Goal: Transaction & Acquisition: Purchase product/service

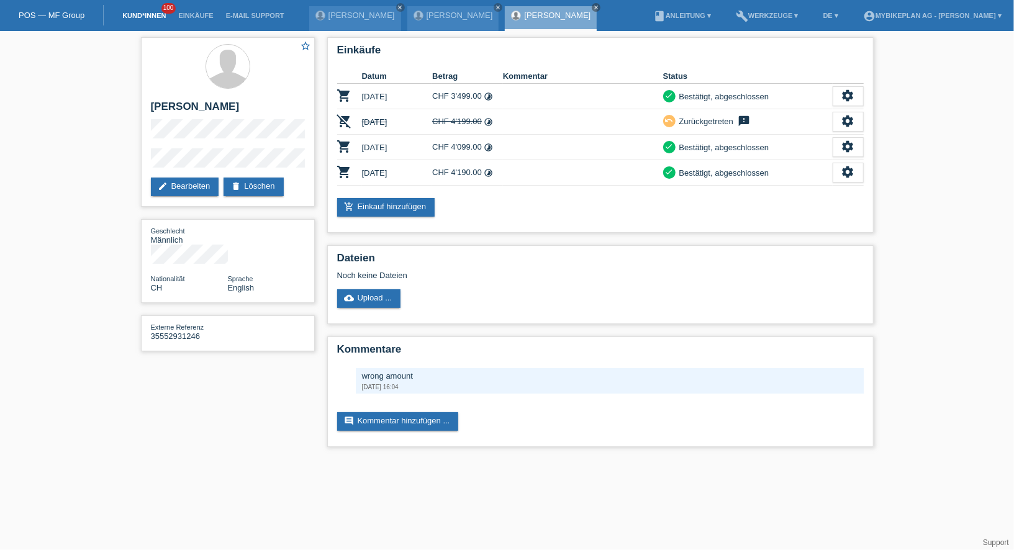
click at [142, 17] on link "Kund*innen" at bounding box center [144, 15] width 56 height 7
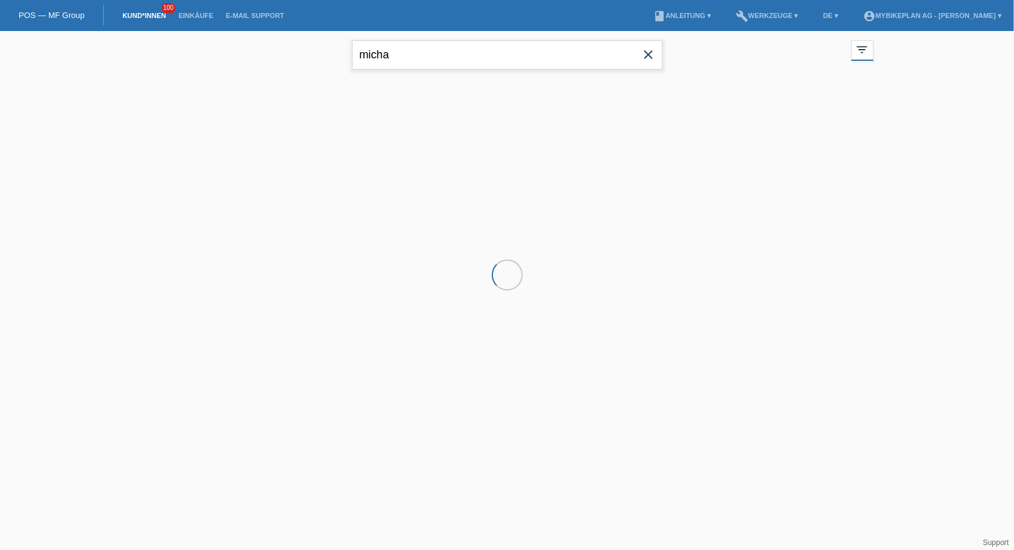
click at [424, 48] on input "micha" at bounding box center [507, 54] width 310 height 29
type input "lutze"
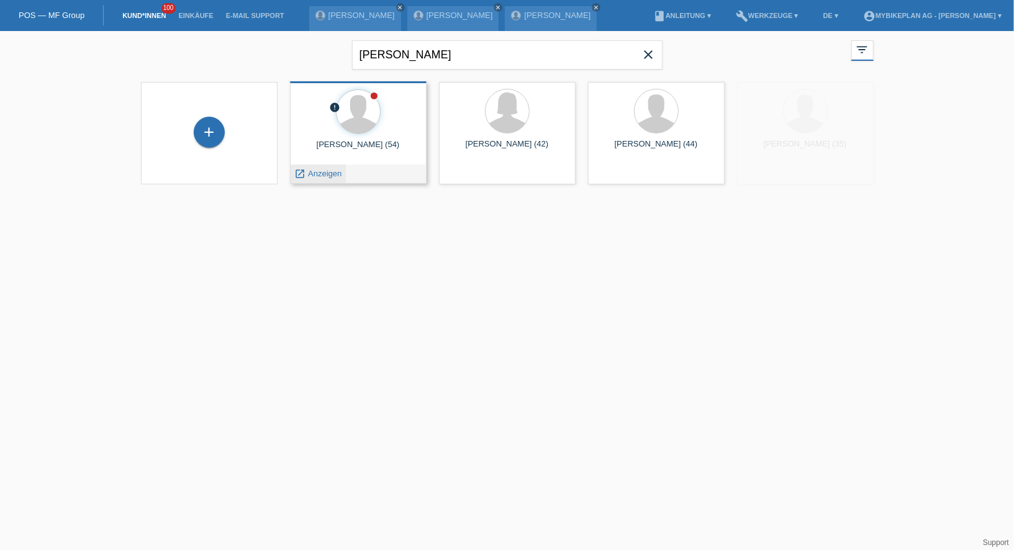
click at [318, 169] on span "Anzeigen" at bounding box center [325, 173] width 34 height 9
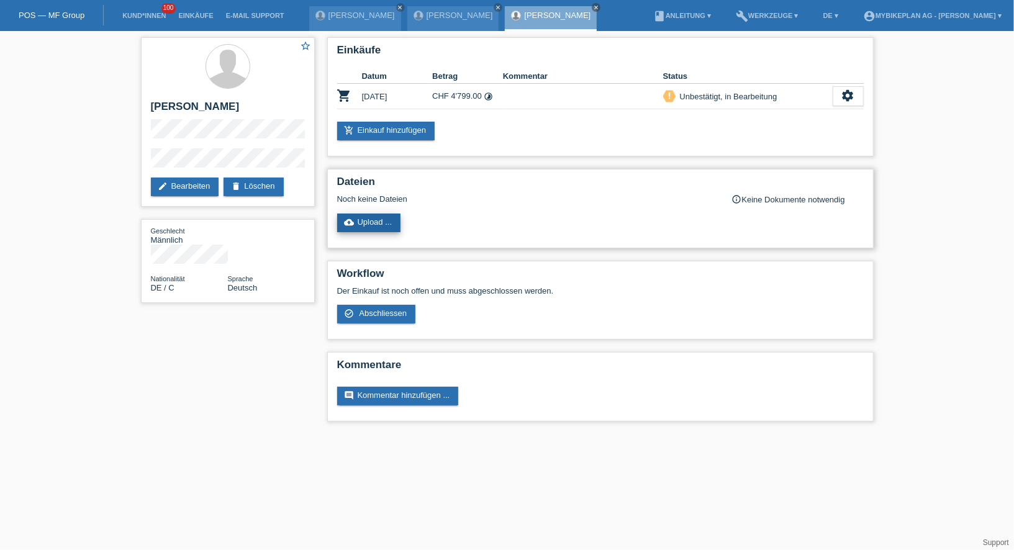
click at [369, 214] on link "cloud_upload Upload ..." at bounding box center [369, 223] width 64 height 19
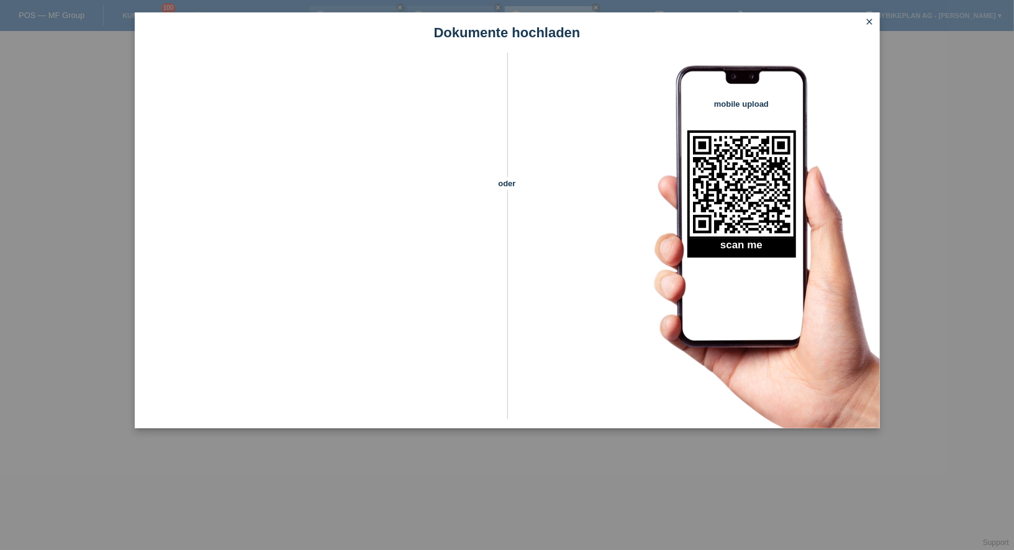
click at [870, 17] on icon "close" at bounding box center [870, 22] width 10 height 10
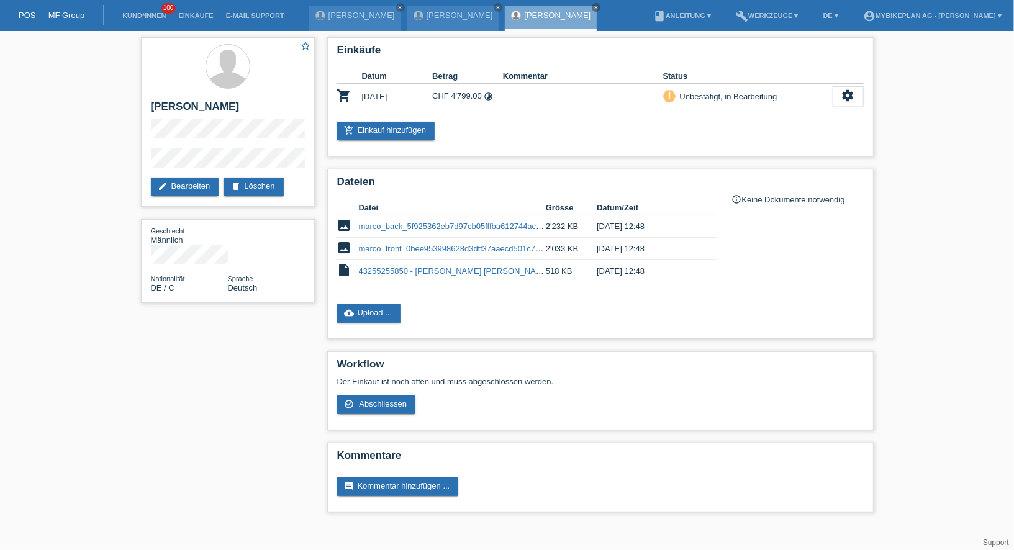
click at [140, 21] on li "Kund*innen 100" at bounding box center [144, 16] width 56 height 32
click at [140, 19] on li "Kund*innen 100" at bounding box center [144, 16] width 56 height 32
click at [140, 14] on link "Kund*innen" at bounding box center [144, 15] width 56 height 7
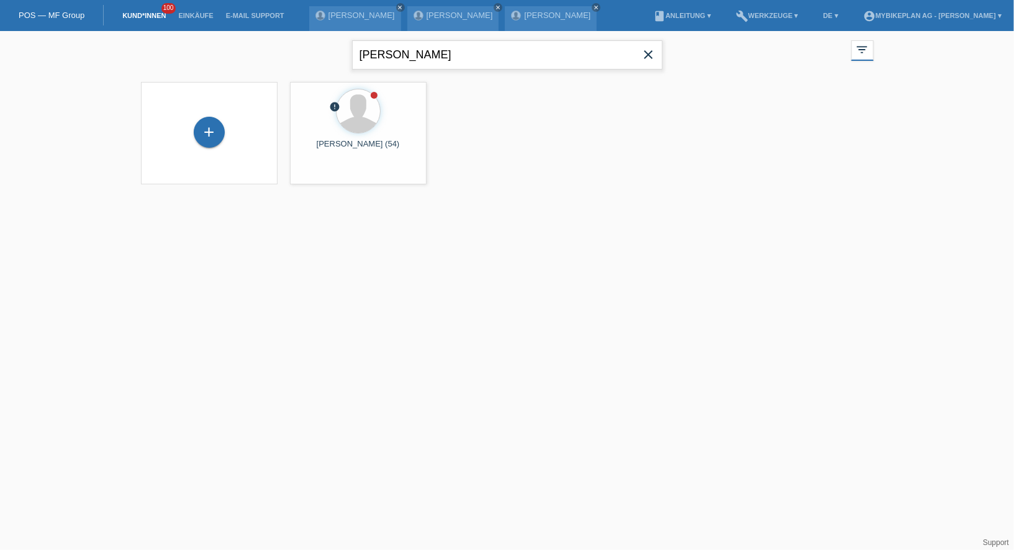
click at [451, 61] on input "lutze" at bounding box center [507, 54] width 310 height 29
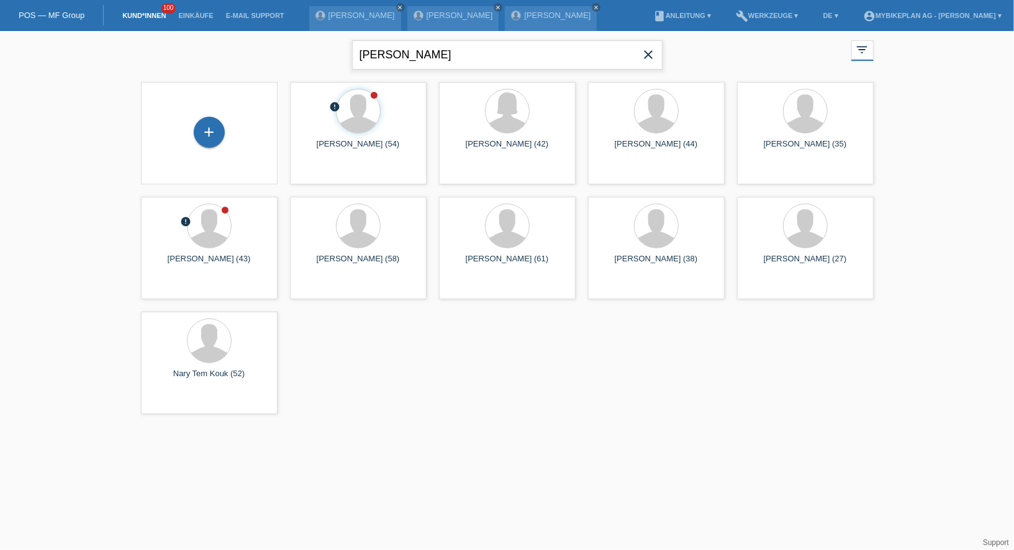
type input "gallo"
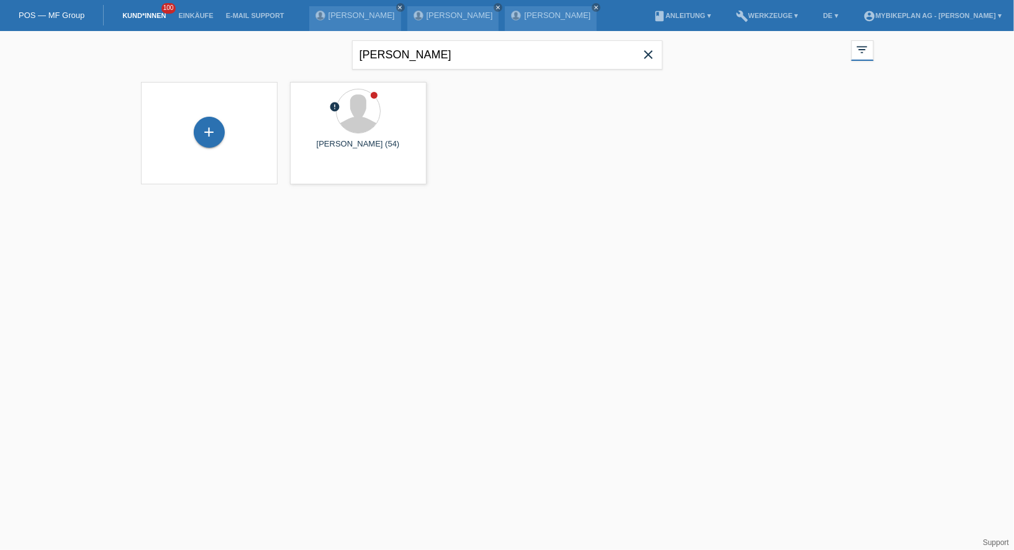
click at [323, 186] on div "+ error Giuseppe Gallo (54) launch Anzeigen" at bounding box center [507, 133] width 745 height 115
click at [323, 176] on span "Anzeigen" at bounding box center [325, 173] width 34 height 9
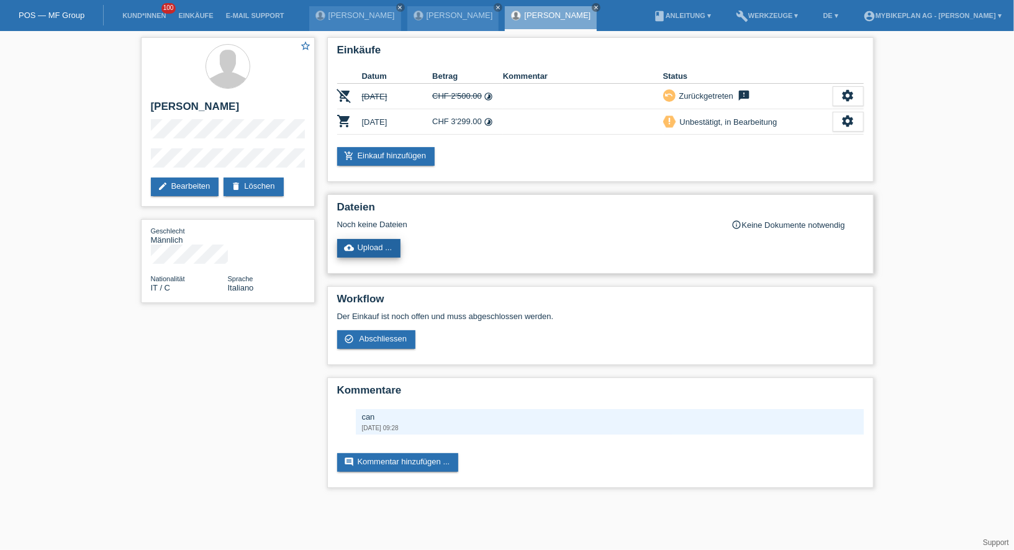
click at [368, 243] on link "cloud_upload Upload ..." at bounding box center [369, 248] width 64 height 19
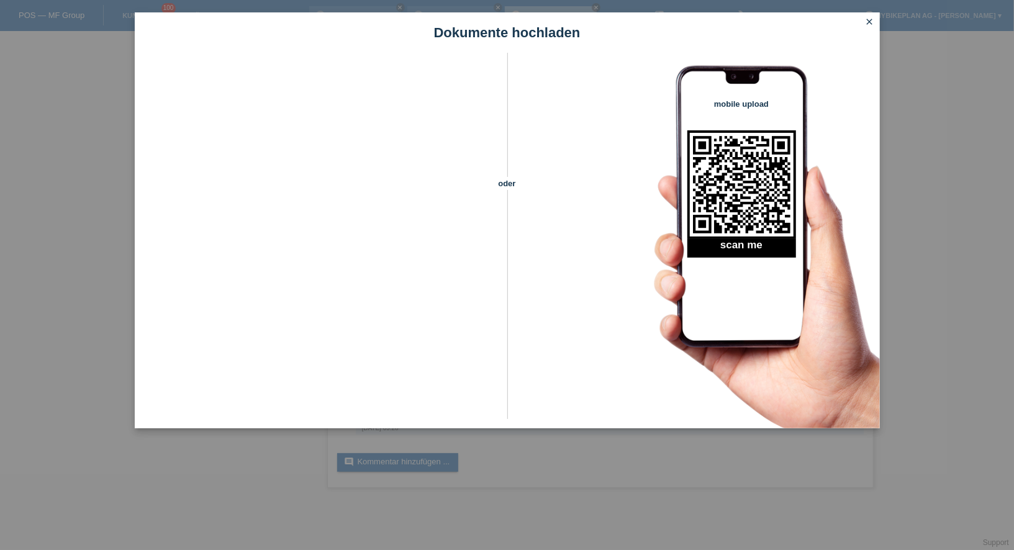
click at [868, 23] on icon "close" at bounding box center [870, 22] width 10 height 10
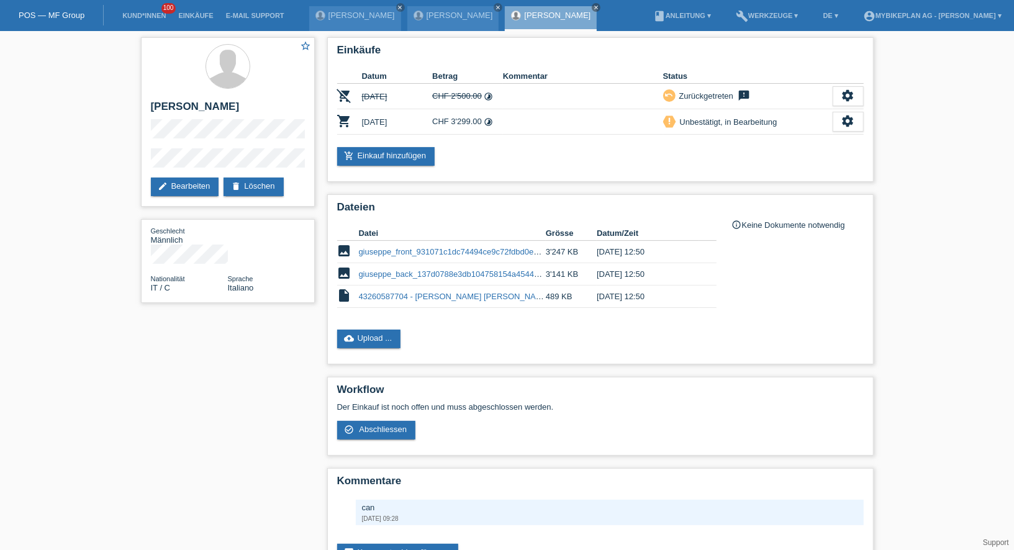
click at [149, 9] on li "Kund*innen 100" at bounding box center [144, 16] width 56 height 32
click at [150, 14] on link "Kund*innen" at bounding box center [144, 15] width 56 height 7
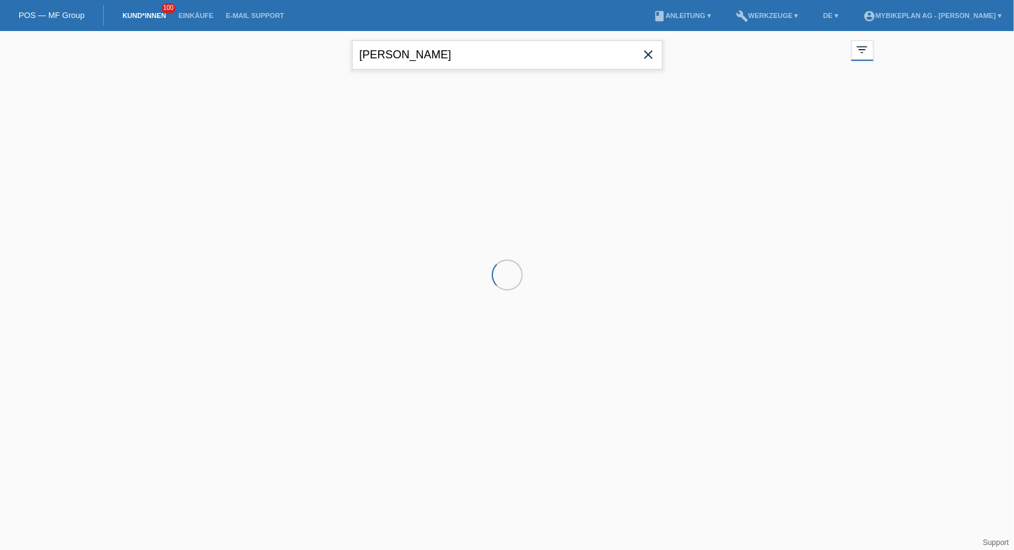
click at [431, 65] on input "[PERSON_NAME]" at bounding box center [507, 54] width 310 height 29
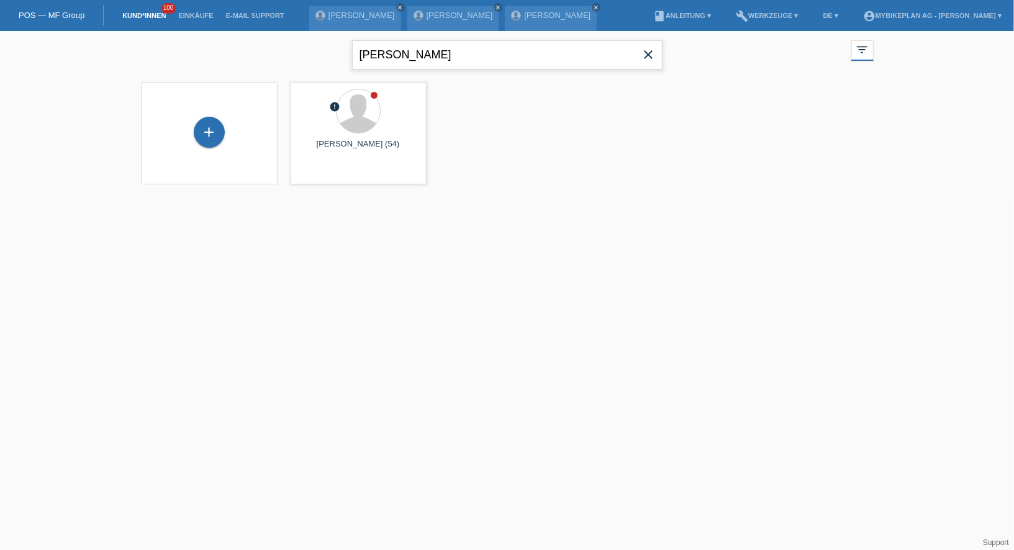
type input "[PERSON_NAME]"
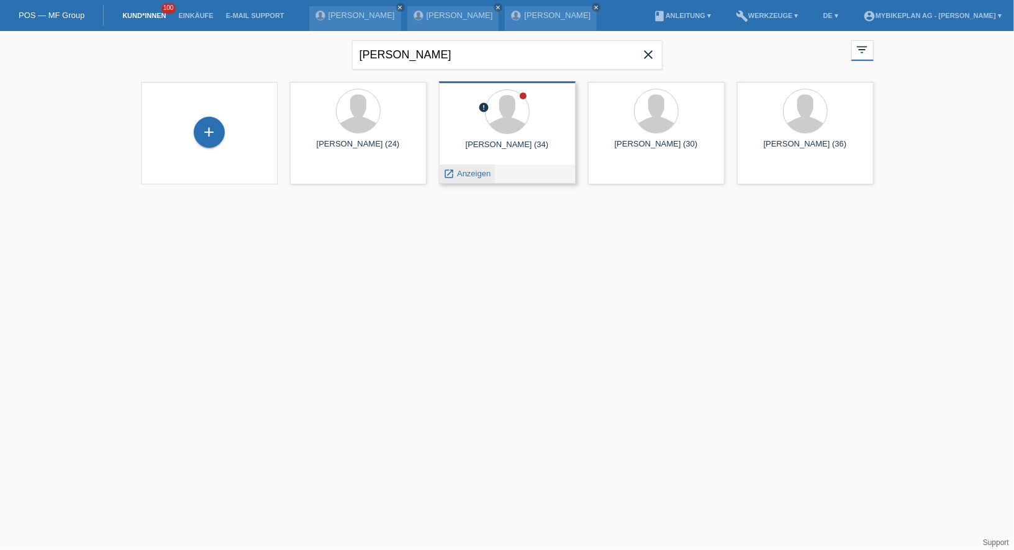
click at [479, 169] on link "launch Anzeigen" at bounding box center [467, 173] width 47 height 9
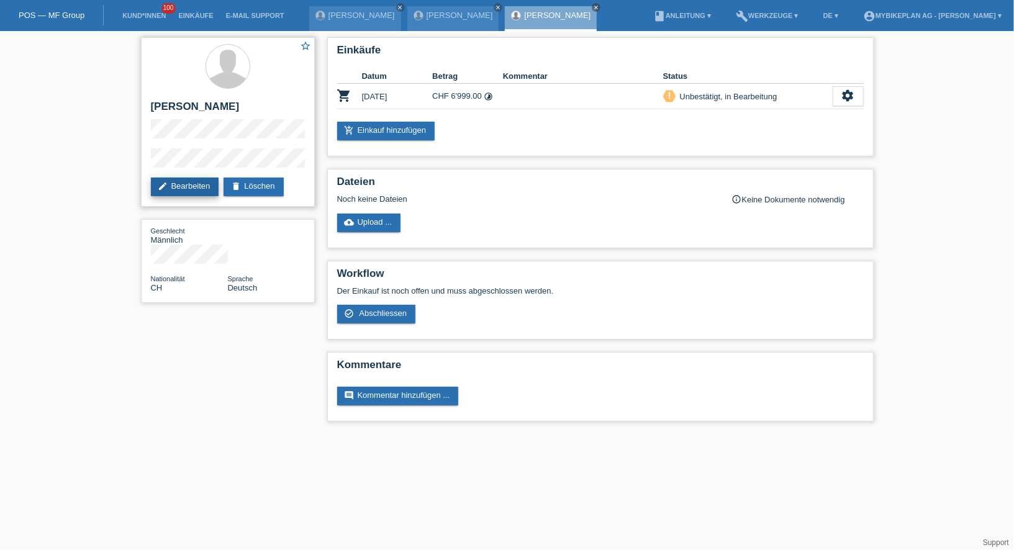
click at [171, 191] on link "edit Bearbeiten" at bounding box center [185, 187] width 68 height 19
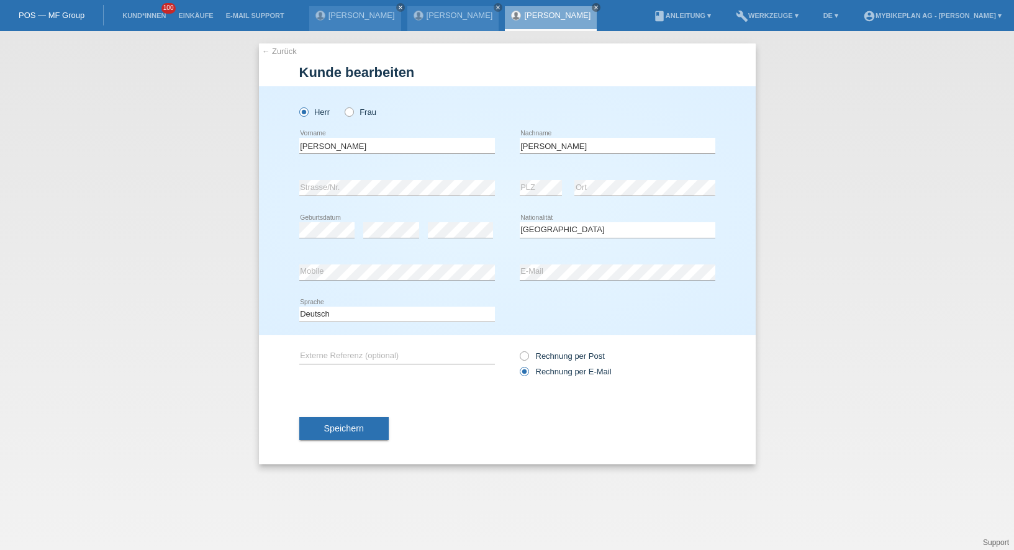
select select "CH"
click at [434, 154] on div "[PERSON_NAME] error Vorname" at bounding box center [397, 146] width 196 height 42
click at [422, 147] on input "[PERSON_NAME]" at bounding box center [397, 146] width 196 height 16
type input "[PERSON_NAME]"
click at [366, 451] on div "Speichern" at bounding box center [507, 428] width 416 height 72
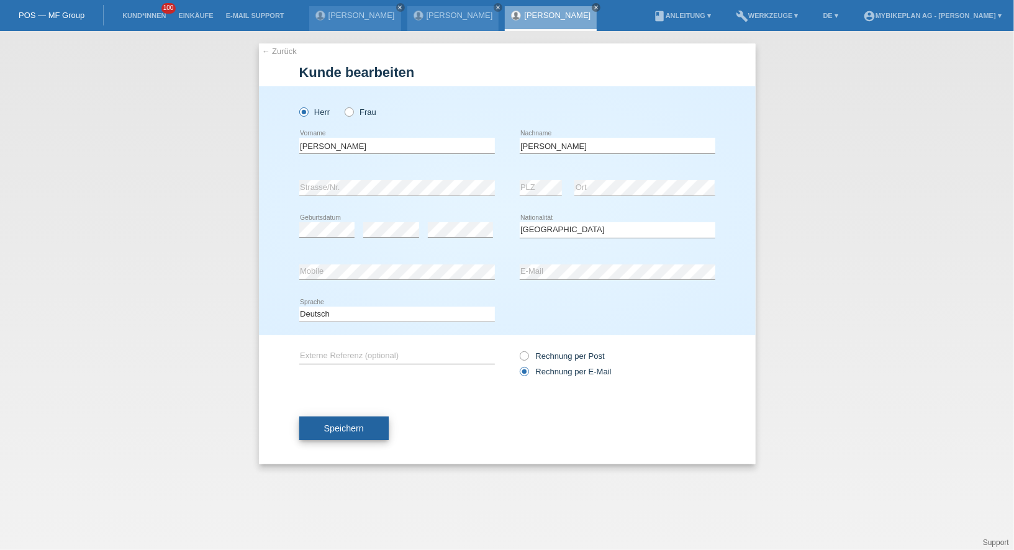
click at [366, 433] on button "Speichern" at bounding box center [343, 429] width 89 height 24
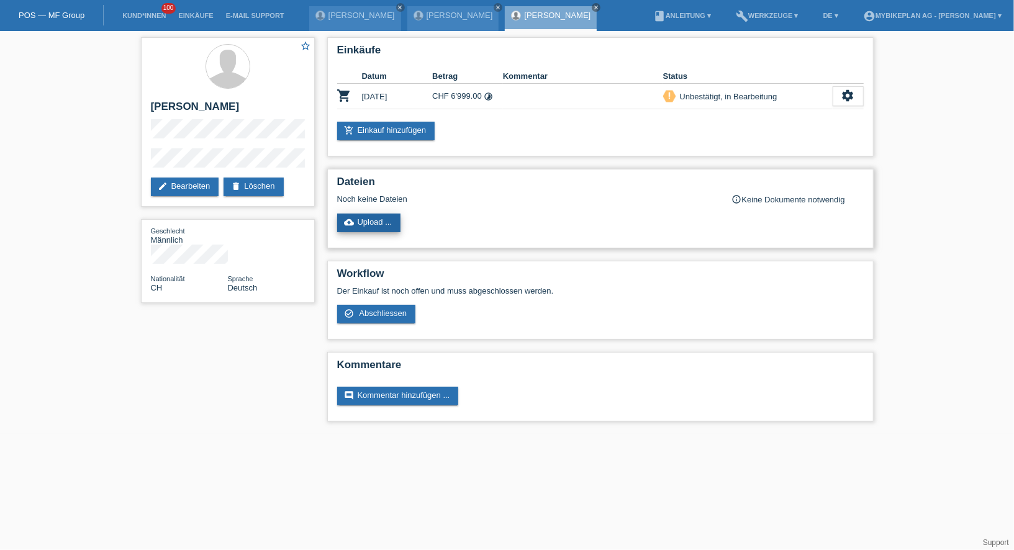
click at [363, 220] on link "cloud_upload Upload ..." at bounding box center [369, 223] width 64 height 19
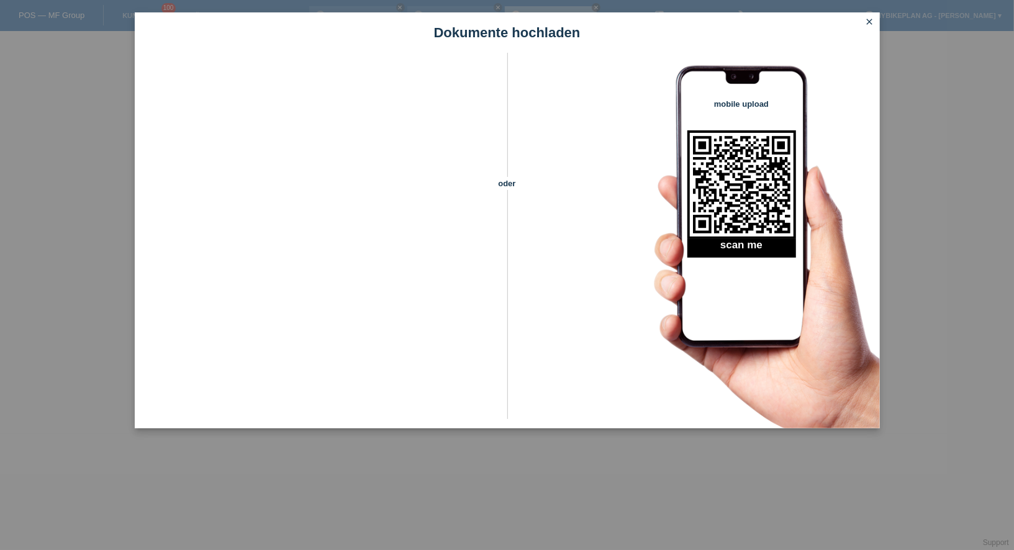
click at [99, 158] on div "Dokumente hochladen oder mobile upload scan me close" at bounding box center [507, 275] width 1014 height 550
click at [867, 16] on link "close" at bounding box center [870, 23] width 16 height 14
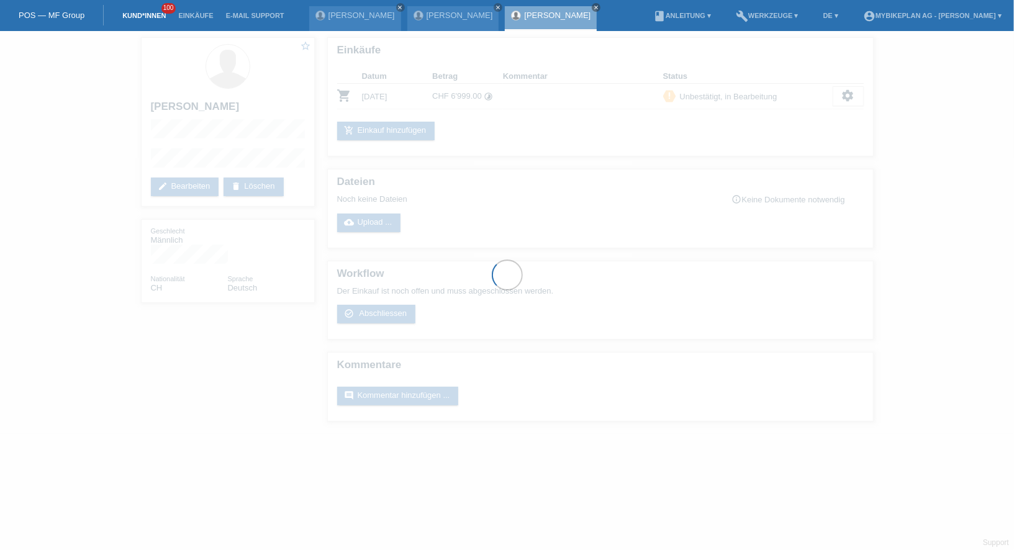
click at [147, 15] on link "Kund*innen" at bounding box center [144, 15] width 56 height 7
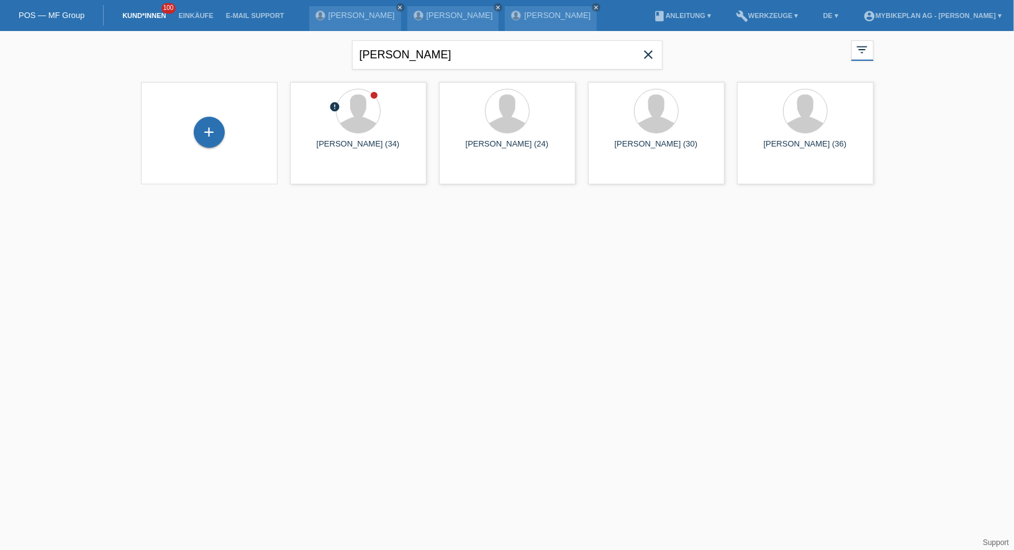
click at [654, 51] on icon "close" at bounding box center [648, 54] width 15 height 15
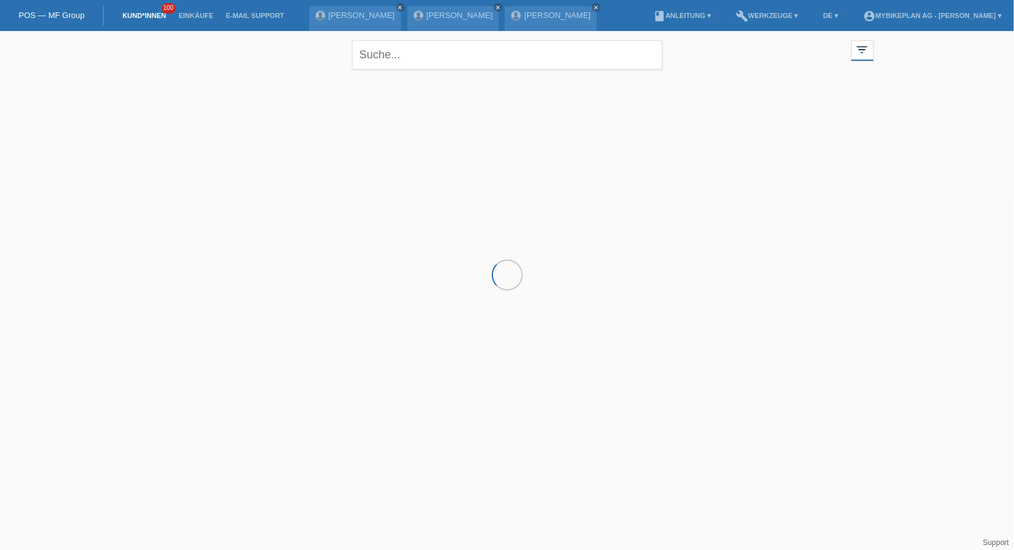
click at [222, 152] on div at bounding box center [507, 138] width 745 height 124
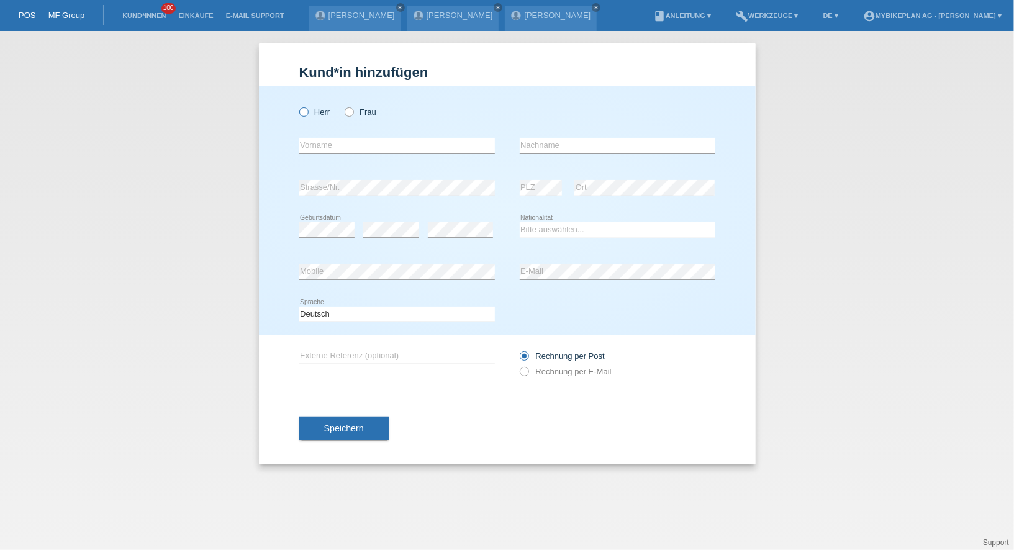
click at [297, 106] on icon at bounding box center [297, 106] width 0 height 0
click at [303, 115] on input "Herr" at bounding box center [303, 111] width 8 height 8
radio input "true"
click at [321, 150] on input "text" at bounding box center [397, 146] width 196 height 16
paste input "[PERSON_NAME] [PERSON_NAME]"
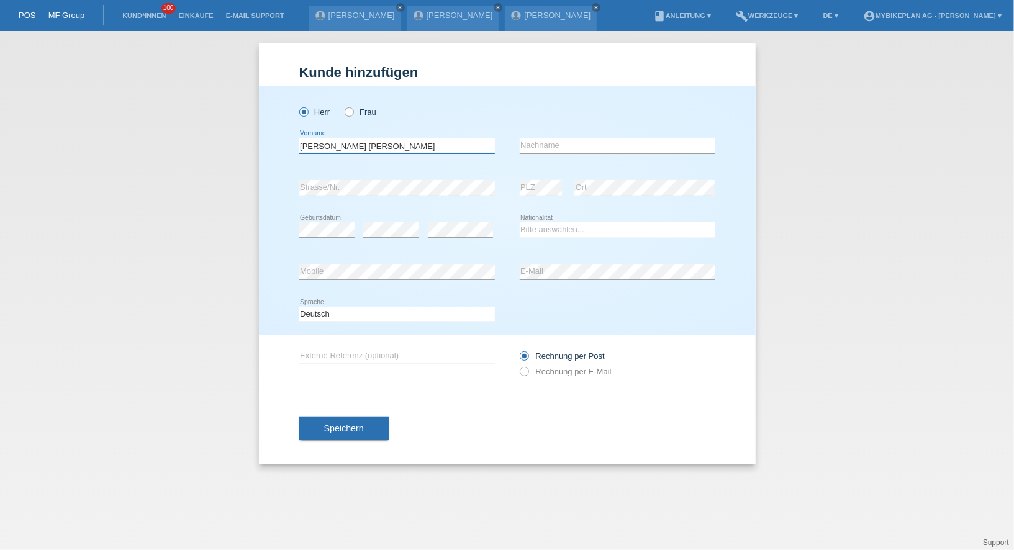
drag, startPoint x: 367, startPoint y: 145, endPoint x: 507, endPoint y: 145, distance: 139.7
click at [507, 145] on div "Domingos Manuel Dinis Barradas error Vorname error Nachname" at bounding box center [507, 146] width 416 height 42
type input "[PERSON_NAME]"
paste input "Dinis Barradas"
type input "Dinis Barradas"
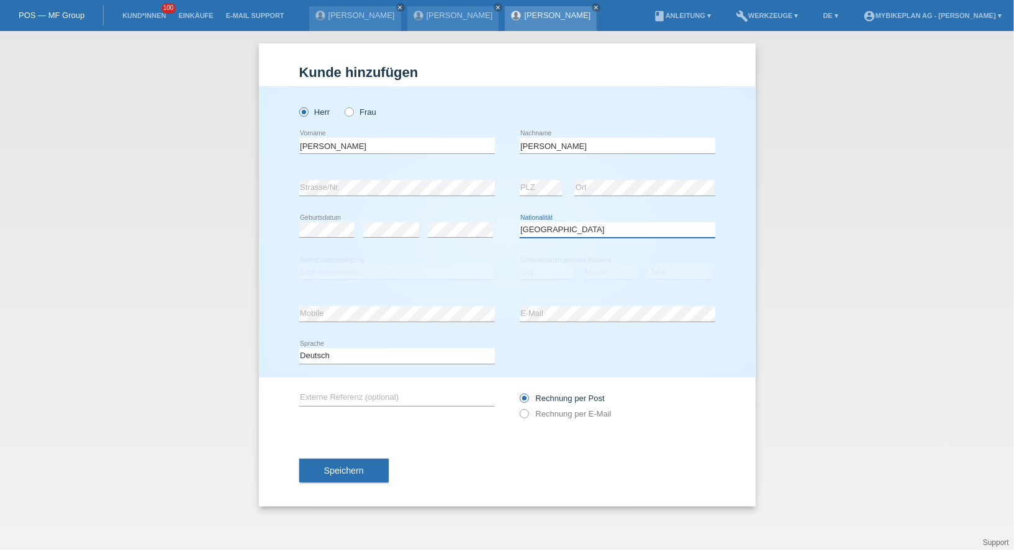
select select "PT"
select select "B"
select select "01"
select select "07"
select select "2022"
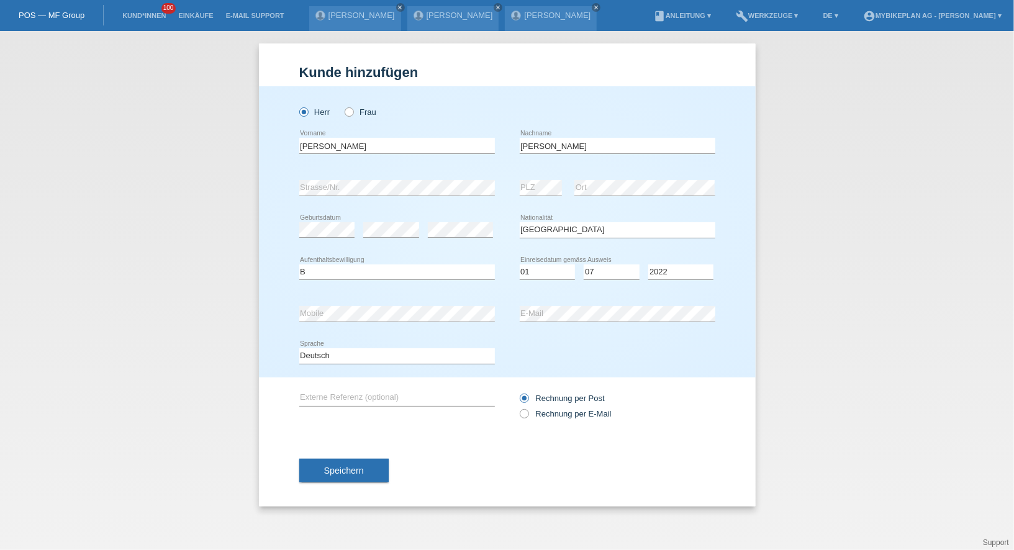
click at [430, 371] on div "Deutsch Français Italiano English error Sprache" at bounding box center [397, 356] width 196 height 42
click at [538, 406] on div "Rechnung per Post Rechnung per E-Mail" at bounding box center [618, 405] width 196 height 31
click at [538, 409] on label "Rechnung per E-Mail" at bounding box center [566, 413] width 92 height 9
click at [528, 409] on input "Rechnung per E-Mail" at bounding box center [524, 417] width 8 height 16
radio input "true"
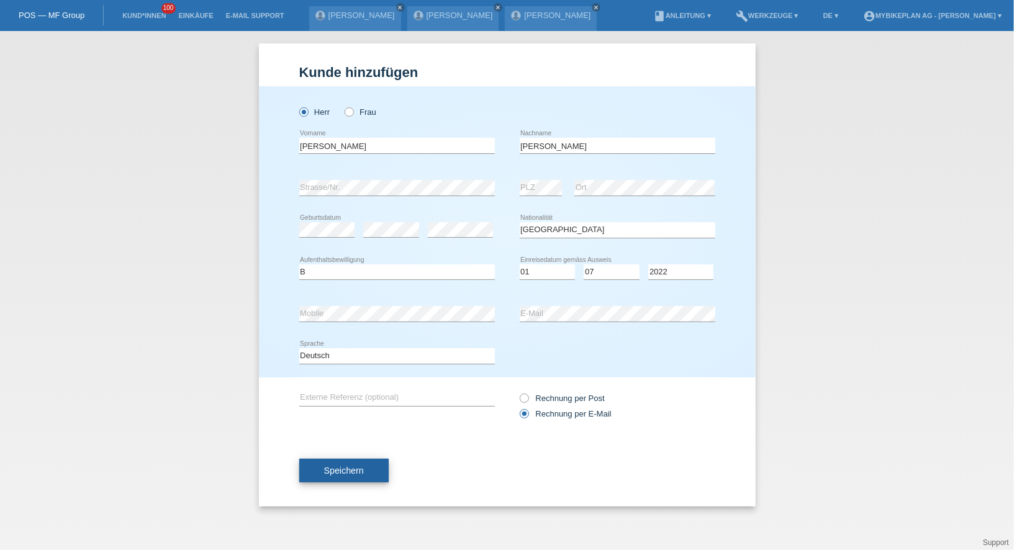
click at [379, 469] on button "Speichern" at bounding box center [343, 471] width 89 height 24
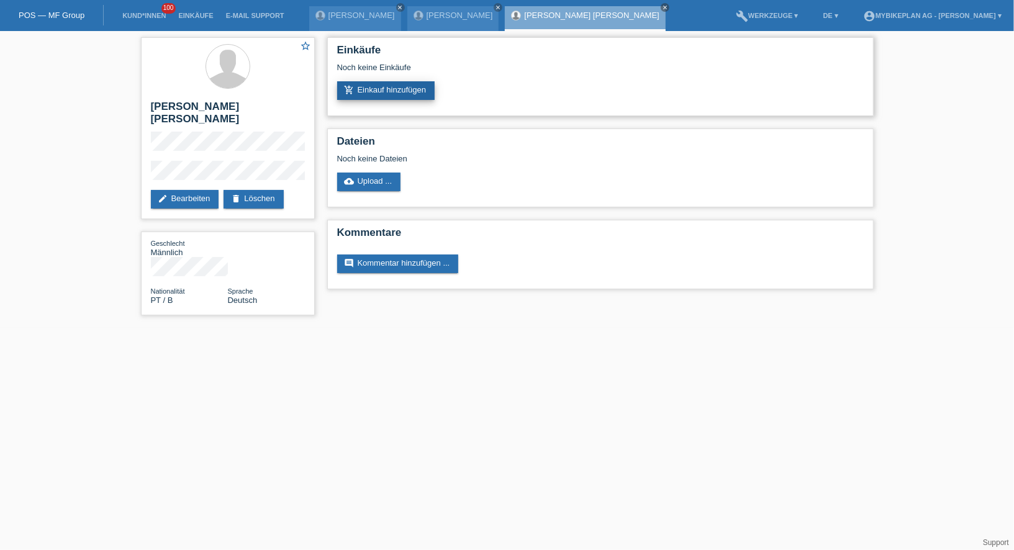
click at [387, 90] on link "add_shopping_cart Einkauf hinzufügen" at bounding box center [386, 90] width 98 height 19
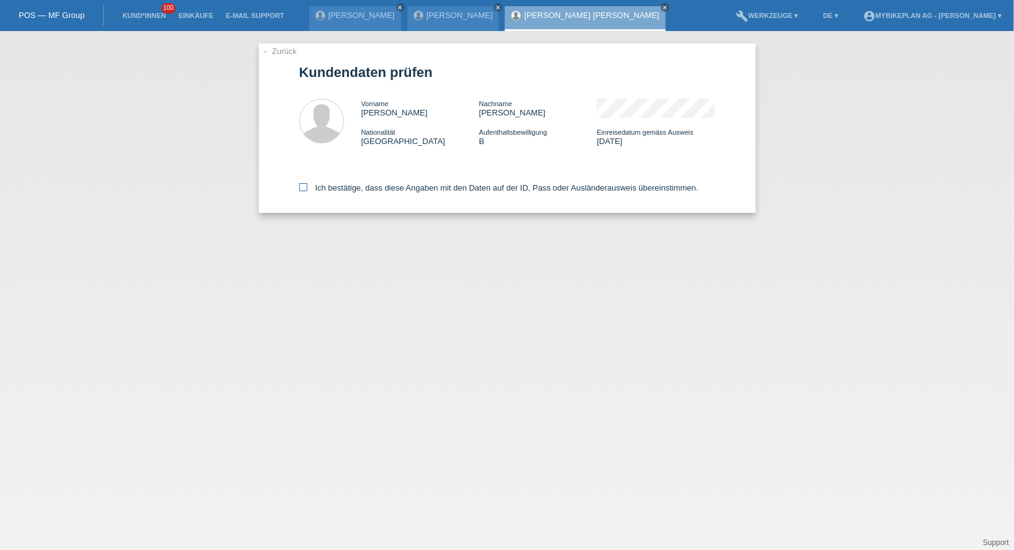
click at [390, 184] on label "Ich bestätige, dass diese Angaben mit den Daten auf der ID, Pass oder Ausländer…" at bounding box center [498, 187] width 399 height 9
click at [307, 184] on input "Ich bestätige, dass diese Angaben mit den Daten auf der ID, Pass oder Ausländer…" at bounding box center [303, 187] width 8 height 8
checkbox input "true"
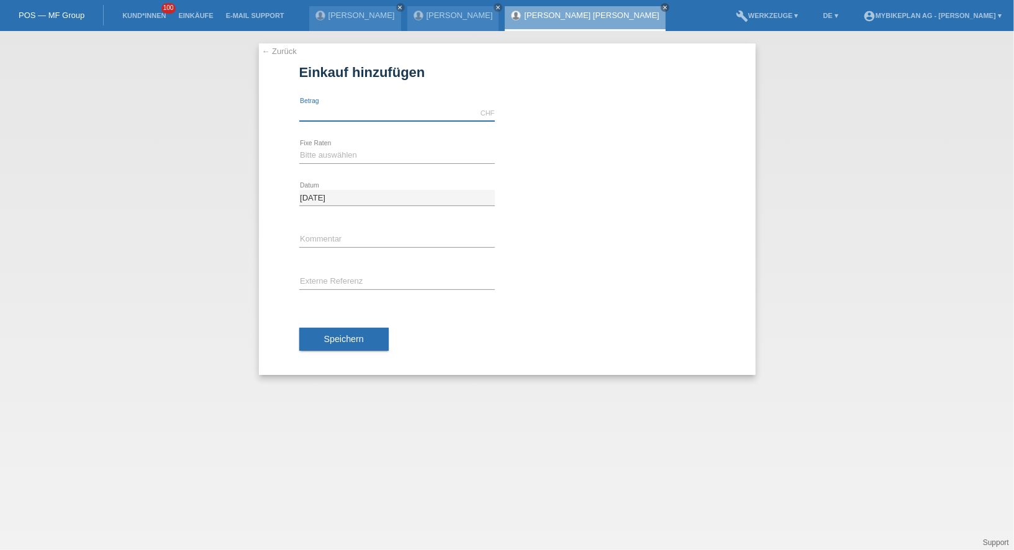
click at [372, 107] on input "text" at bounding box center [397, 114] width 196 height 16
type input "4199.00"
click at [331, 159] on select "Bitte auswählen 6 Raten 12 Raten 18 Raten 24 Raten 36 Raten 48 Raten" at bounding box center [397, 155] width 196 height 15
select select "488"
click at [328, 280] on input "text" at bounding box center [397, 282] width 196 height 16
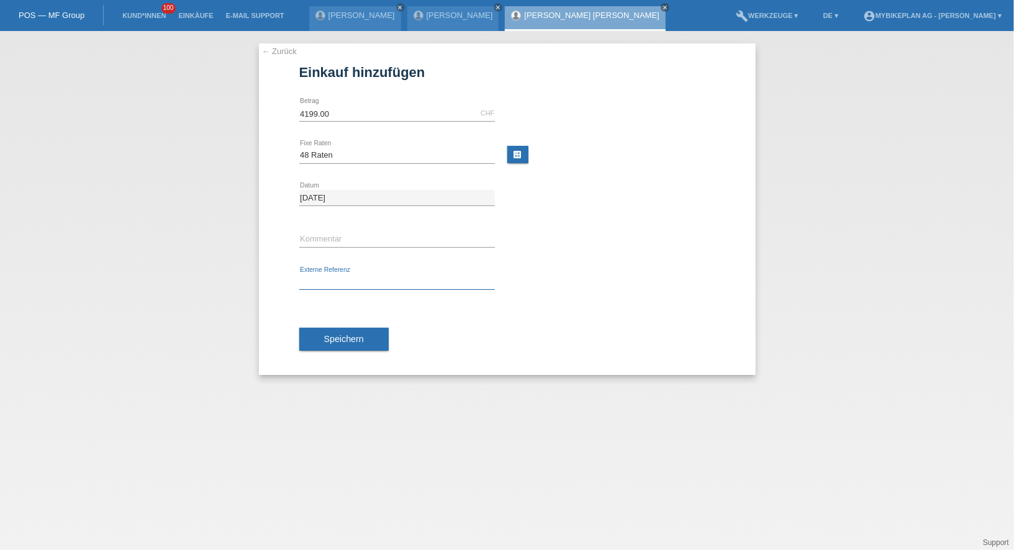
paste input "43244731254"
type input "43244731254"
click at [331, 334] on span "Speichern" at bounding box center [344, 339] width 40 height 10
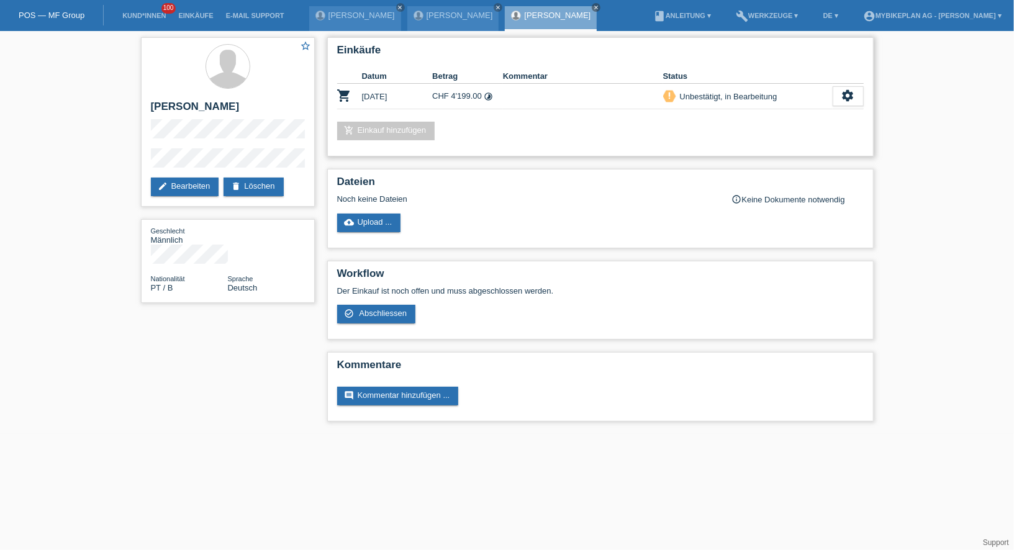
click at [857, 106] on td "settings fullscreen Anzeigen description AGB herunterladen get_app check_circle…" at bounding box center [847, 96] width 31 height 25
click at [851, 97] on icon "settings" at bounding box center [848, 96] width 14 height 14
click at [796, 114] on div "fullscreen Anzeigen" at bounding box center [783, 115] width 157 height 19
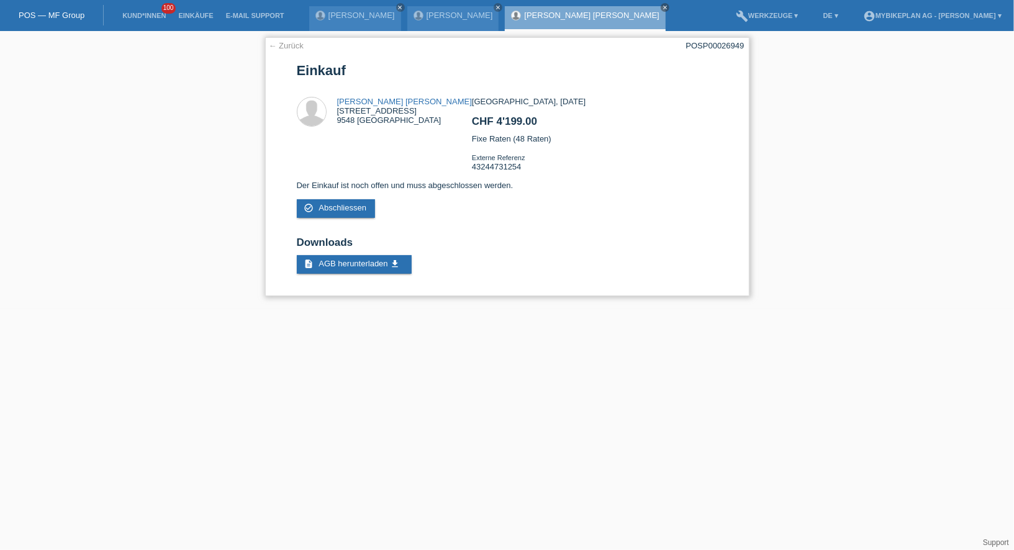
click at [711, 44] on div "POSP00026949" at bounding box center [715, 45] width 58 height 9
copy div "POSP00026949"
click at [383, 106] on link "[PERSON_NAME] [PERSON_NAME]" at bounding box center [404, 101] width 135 height 9
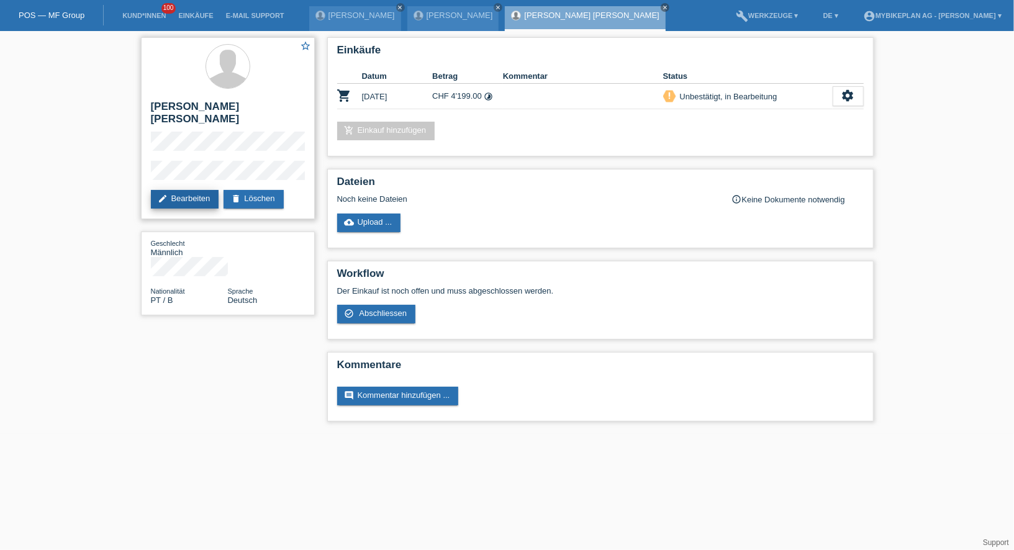
click at [204, 193] on link "edit Bearbeiten" at bounding box center [185, 199] width 68 height 19
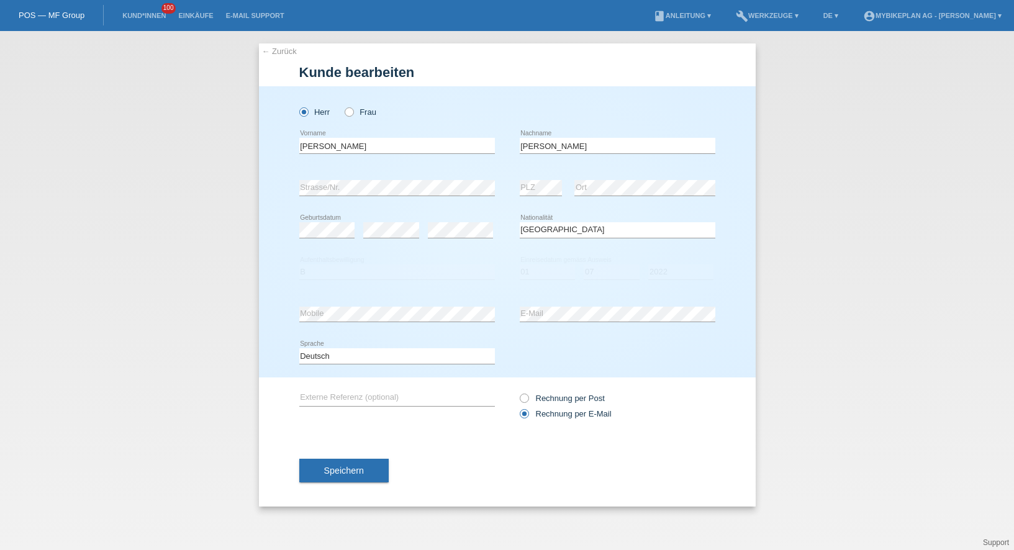
select select "PT"
select select "B"
select select "01"
select select "07"
select select "2022"
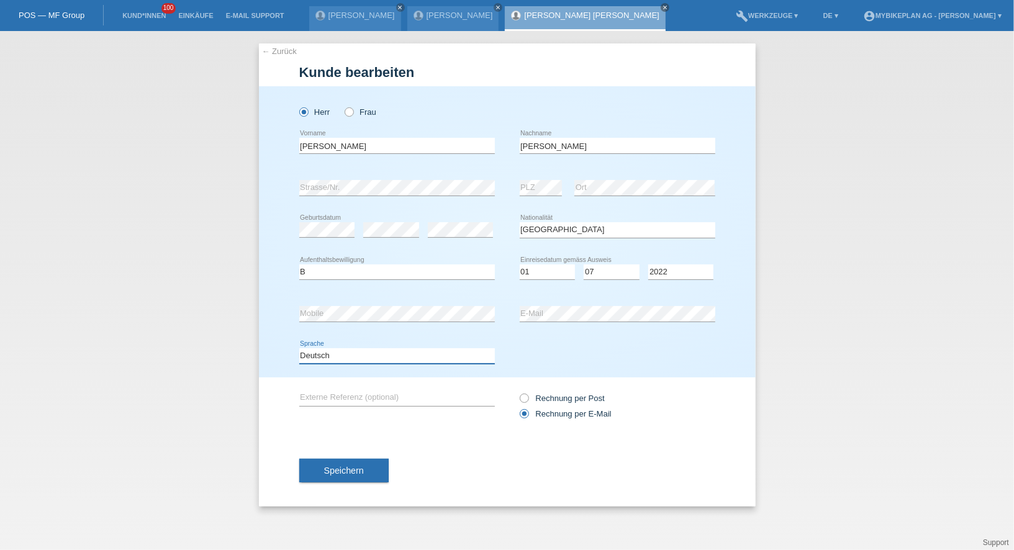
click at [341, 353] on select "Deutsch Français Italiano English" at bounding box center [397, 355] width 196 height 15
select select "fr"
click at [345, 475] on button "Speichern" at bounding box center [343, 471] width 89 height 24
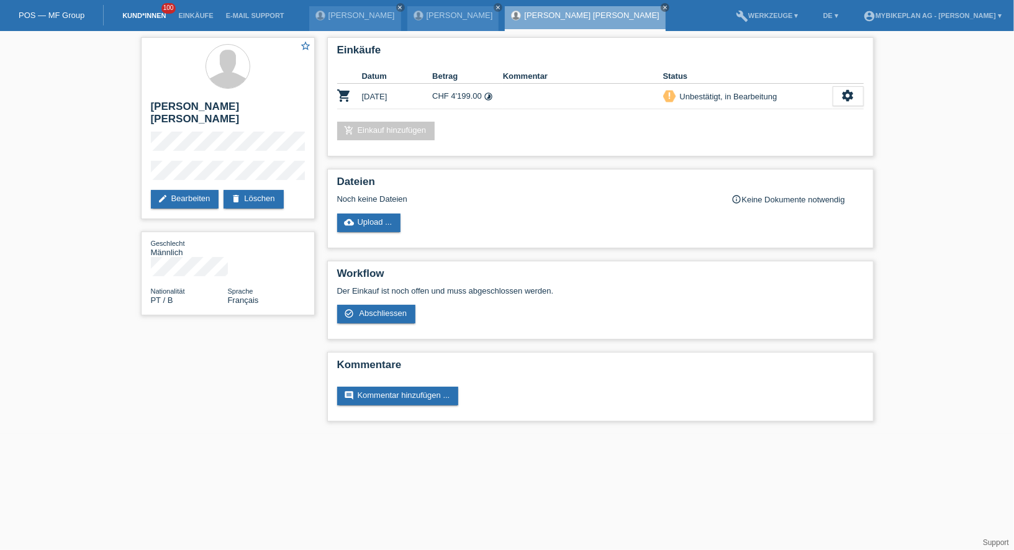
click at [142, 17] on link "Kund*innen" at bounding box center [144, 15] width 56 height 7
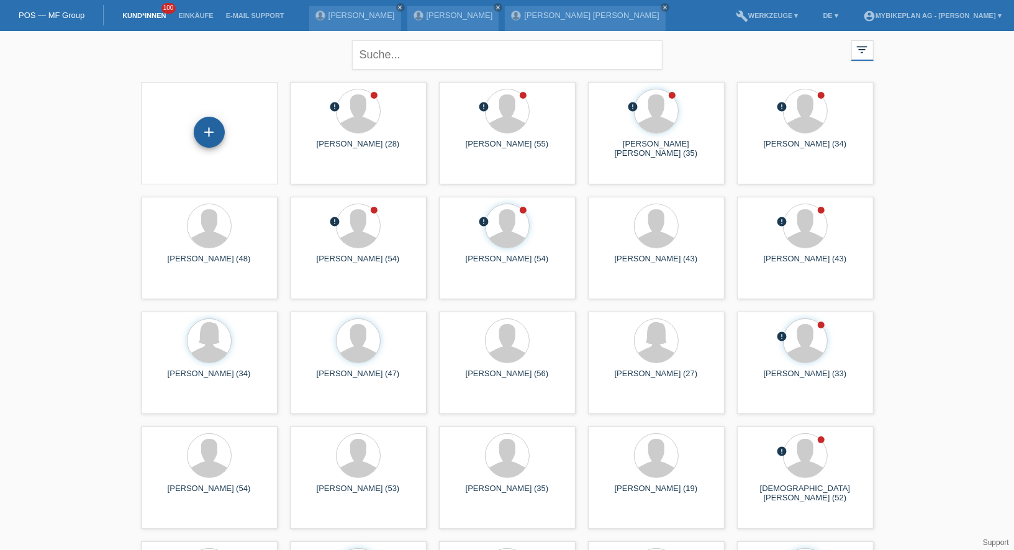
click at [210, 117] on div "+" at bounding box center [209, 132] width 31 height 31
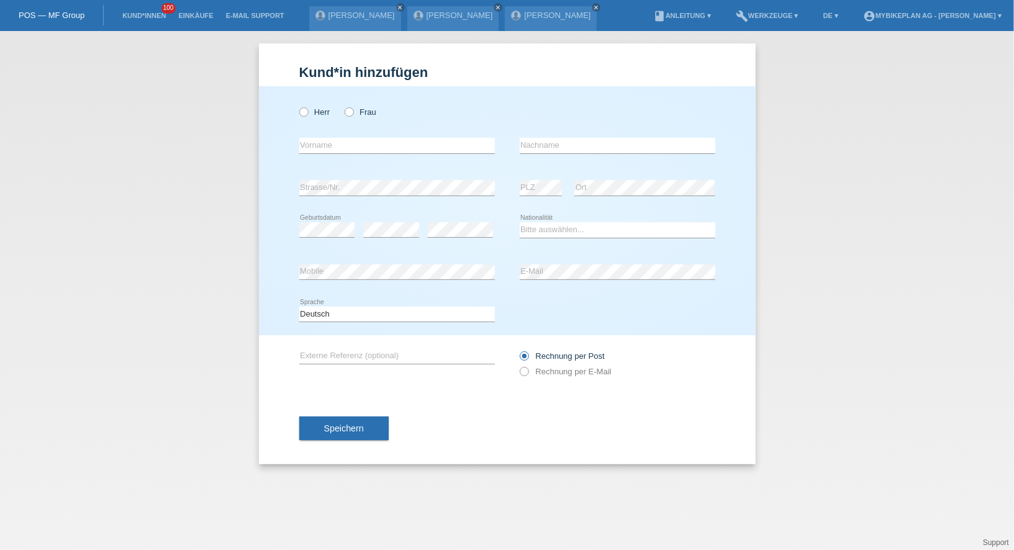
click at [330, 126] on div "error Vorname" at bounding box center [397, 146] width 196 height 42
click at [323, 114] on label "Herr" at bounding box center [314, 111] width 31 height 9
click at [307, 114] on input "Herr" at bounding box center [303, 111] width 8 height 8
radio input "true"
click at [325, 148] on input "text" at bounding box center [397, 146] width 196 height 16
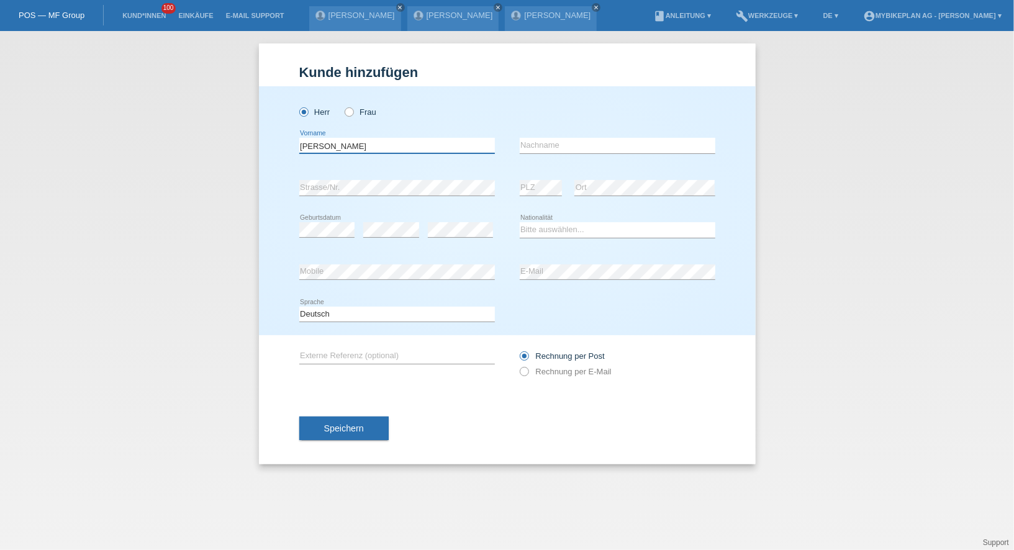
type input "Hans Peter"
type input "Blaser"
select select "CH"
click at [552, 370] on label "Rechnung per E-Mail" at bounding box center [566, 371] width 92 height 9
click at [528, 370] on input "Rechnung per E-Mail" at bounding box center [524, 375] width 8 height 16
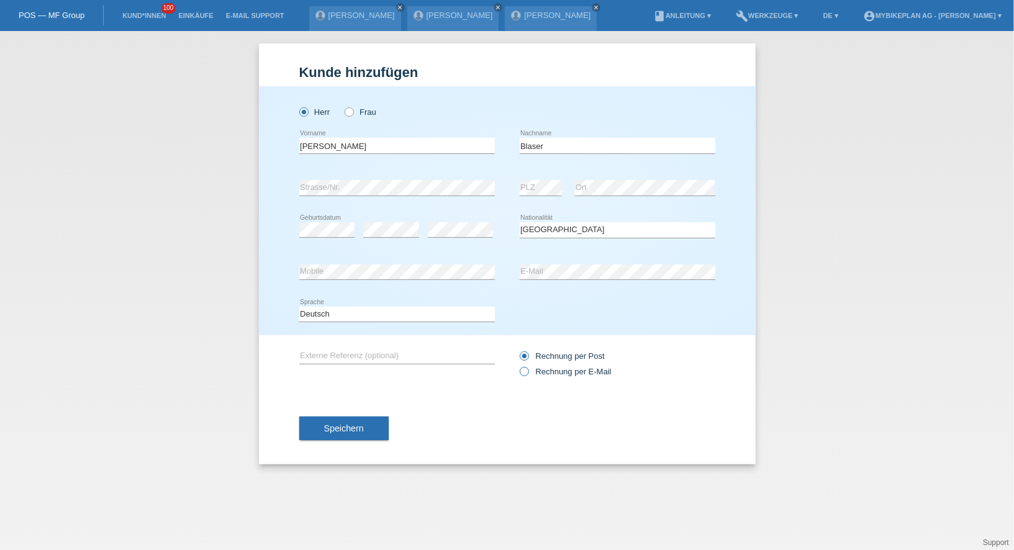
radio input "true"
click at [381, 421] on button "Speichern" at bounding box center [343, 429] width 89 height 24
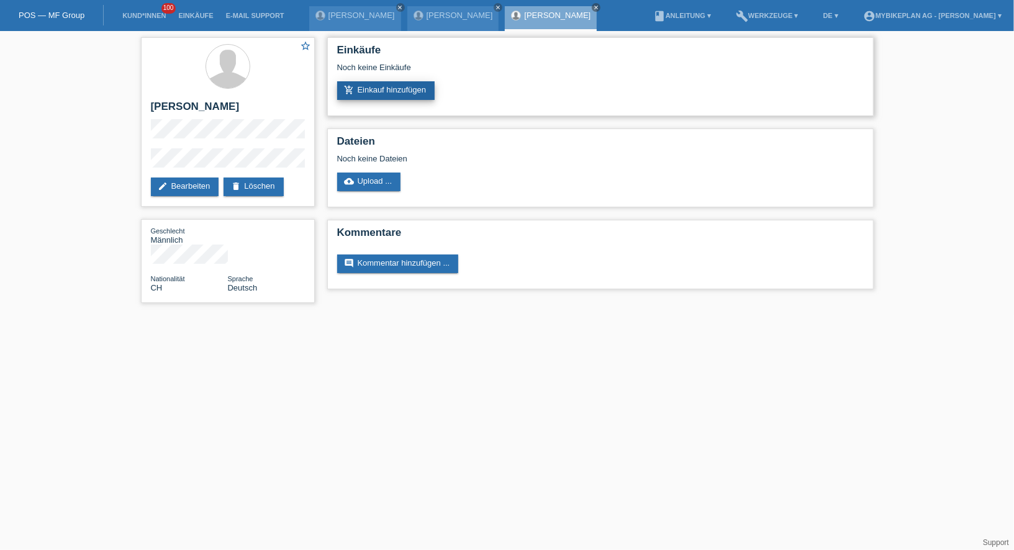
click at [386, 98] on link "add_shopping_cart Einkauf hinzufügen" at bounding box center [386, 90] width 98 height 19
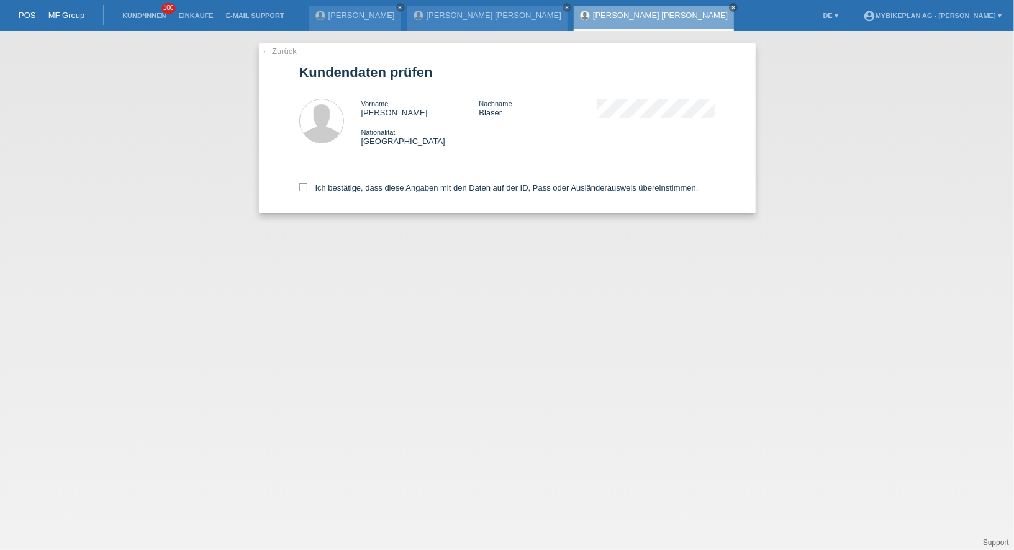
click at [392, 182] on div "Ich bestätige, dass diese Angaben mit den Daten auf der ID, Pass oder Ausländer…" at bounding box center [507, 185] width 416 height 55
click at [390, 191] on label "Ich bestätige, dass diese Angaben mit den Daten auf der ID, Pass oder Ausländer…" at bounding box center [498, 187] width 399 height 9
click at [307, 191] on input "Ich bestätige, dass diese Angaben mit den Daten auf der ID, Pass oder Ausländer…" at bounding box center [303, 187] width 8 height 8
checkbox input "true"
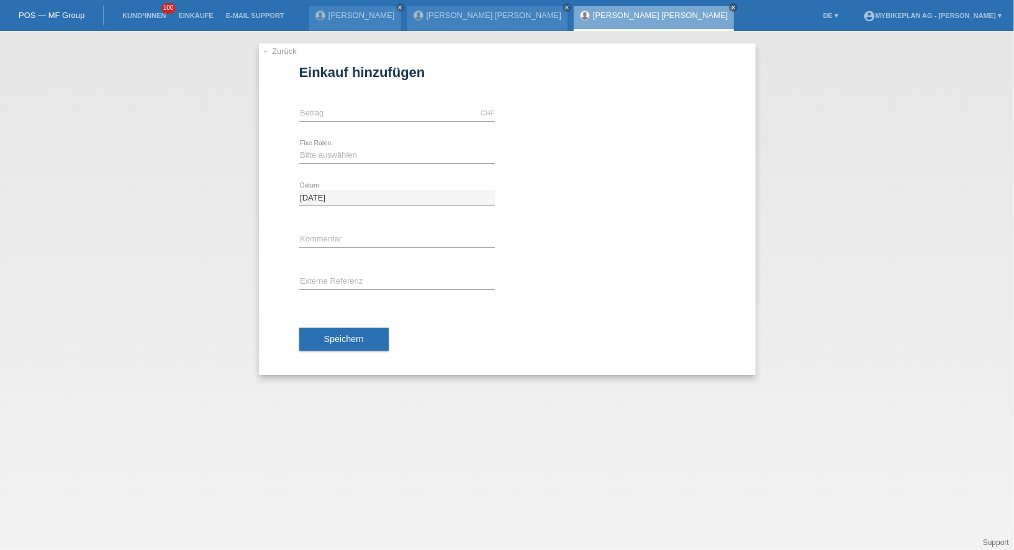
click at [393, 99] on div "CHF error [GEOGRAPHIC_DATA]" at bounding box center [397, 113] width 196 height 42
click at [393, 102] on div "CHF error [GEOGRAPHIC_DATA]" at bounding box center [397, 113] width 196 height 42
click at [372, 114] on input "text" at bounding box center [397, 114] width 196 height 16
type input "15000.00"
click at [341, 152] on select "Bitte auswählen 6 Raten 12 Raten 18 Raten 24 Raten 36 Raten 48 Raten" at bounding box center [397, 155] width 196 height 15
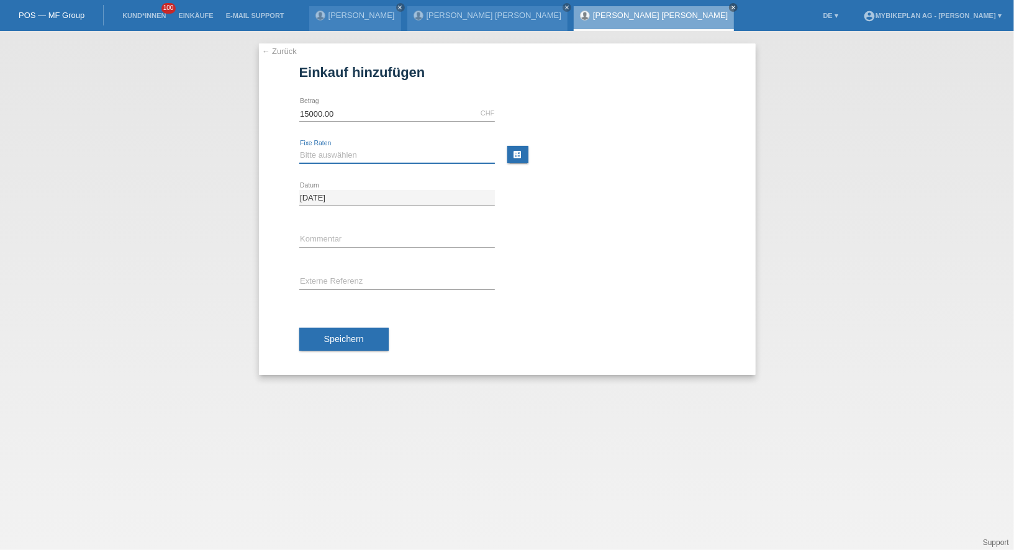
select select "488"
click at [341, 276] on input "text" at bounding box center [397, 282] width 196 height 16
click at [338, 361] on div "Speichern" at bounding box center [507, 340] width 416 height 72
click at [336, 345] on button "Speichern" at bounding box center [343, 340] width 89 height 24
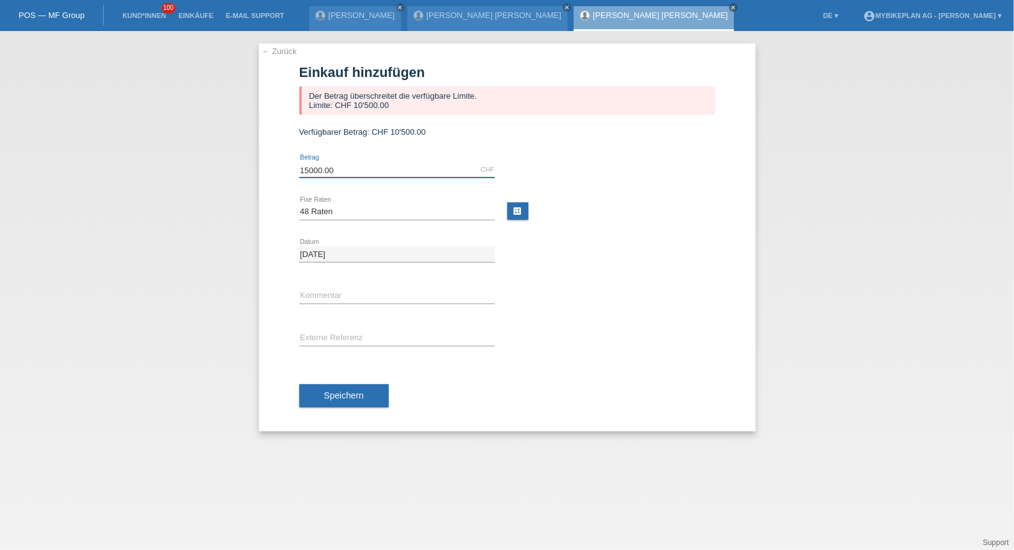
click at [336, 171] on input "15000.00" at bounding box center [397, 170] width 196 height 16
type input "10500.00"
click at [315, 386] on button "Speichern" at bounding box center [343, 396] width 89 height 24
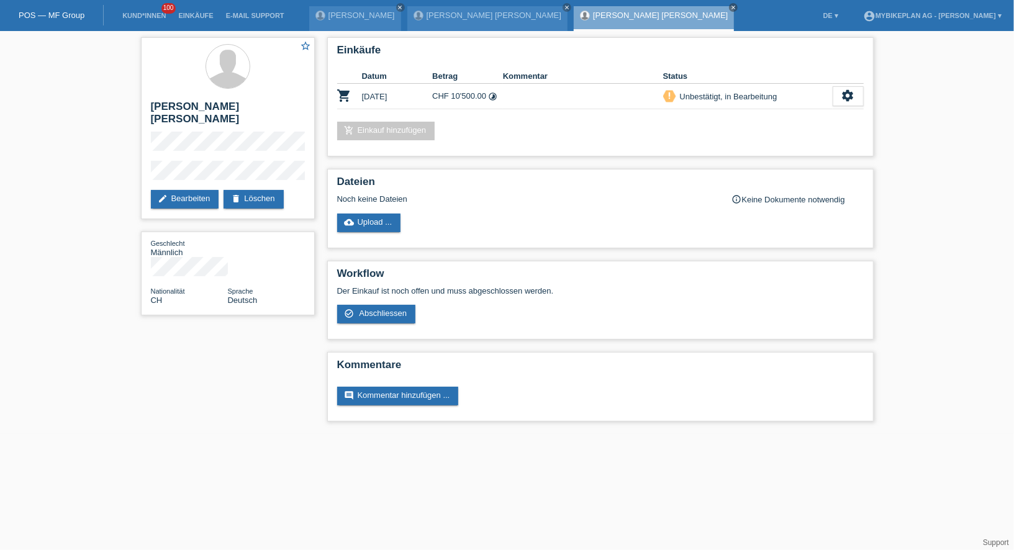
click at [143, 20] on li "Kund*innen 100" at bounding box center [144, 16] width 56 height 32
click at [143, 16] on link "Kund*innen" at bounding box center [144, 15] width 56 height 7
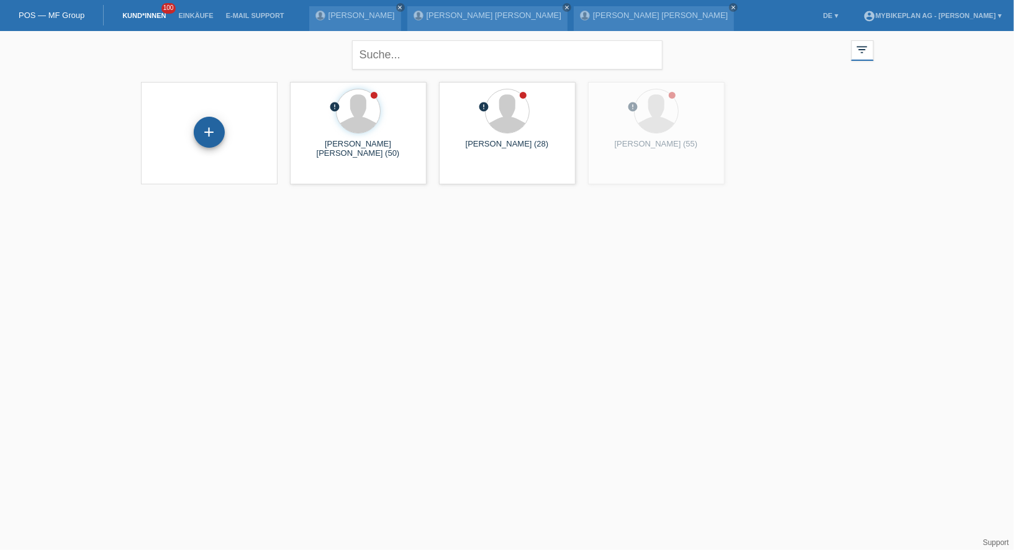
click at [207, 137] on div "+" at bounding box center [209, 132] width 31 height 31
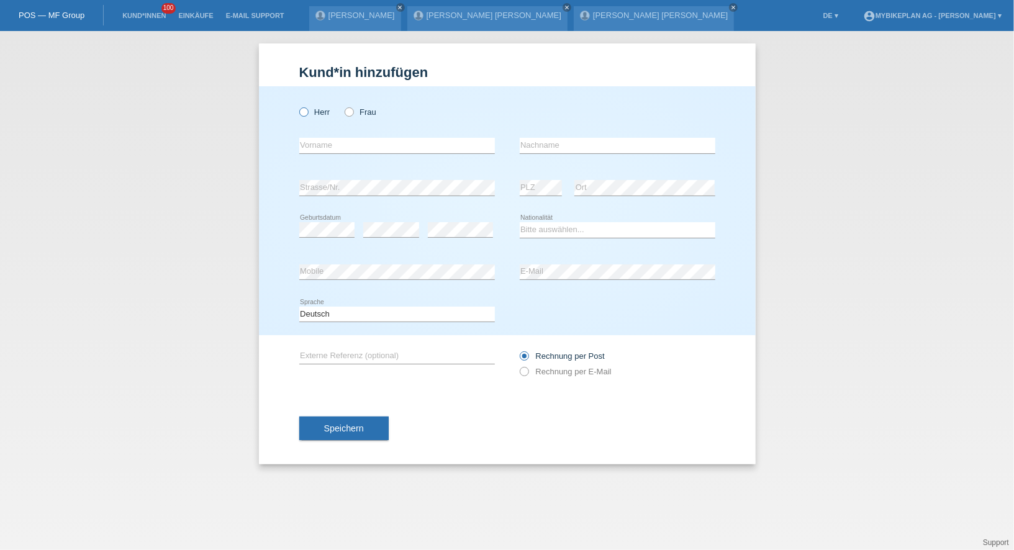
click at [297, 106] on icon at bounding box center [297, 106] width 0 height 0
click at [307, 113] on input "Herr" at bounding box center [303, 111] width 8 height 8
radio input "true"
click at [330, 142] on input "text" at bounding box center [397, 146] width 196 height 16
type input "Enzo Salvatore"
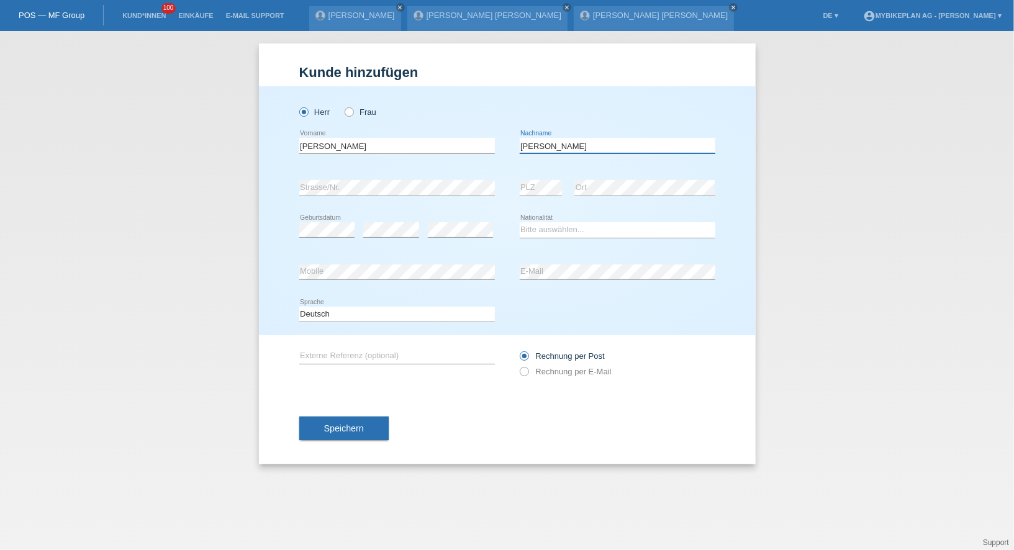
type input "Bärtsch"
select select "CH"
click at [588, 375] on label "Rechnung per E-Mail" at bounding box center [566, 371] width 92 height 9
click at [528, 375] on input "Rechnung per E-Mail" at bounding box center [524, 375] width 8 height 16
radio input "true"
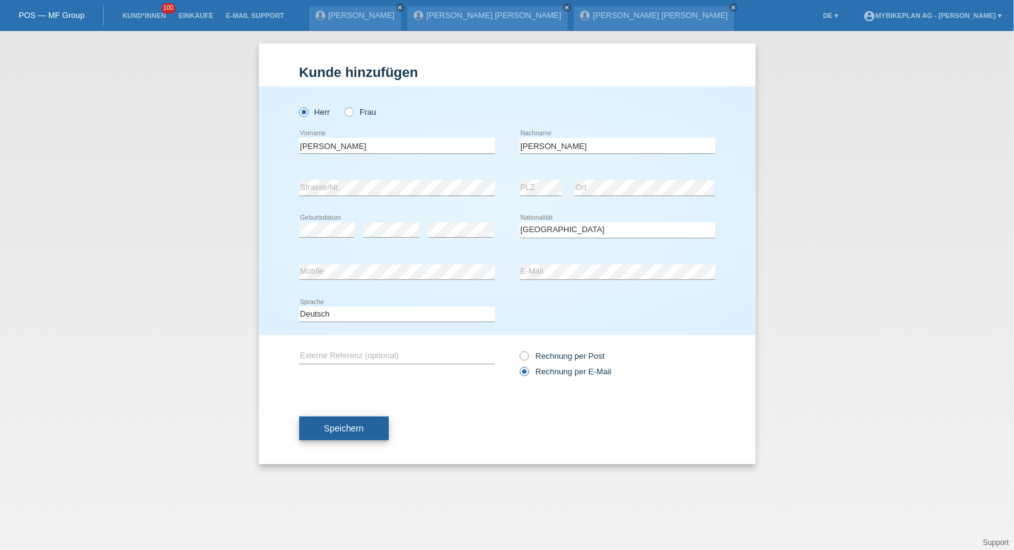
click at [359, 422] on button "Speichern" at bounding box center [343, 429] width 89 height 24
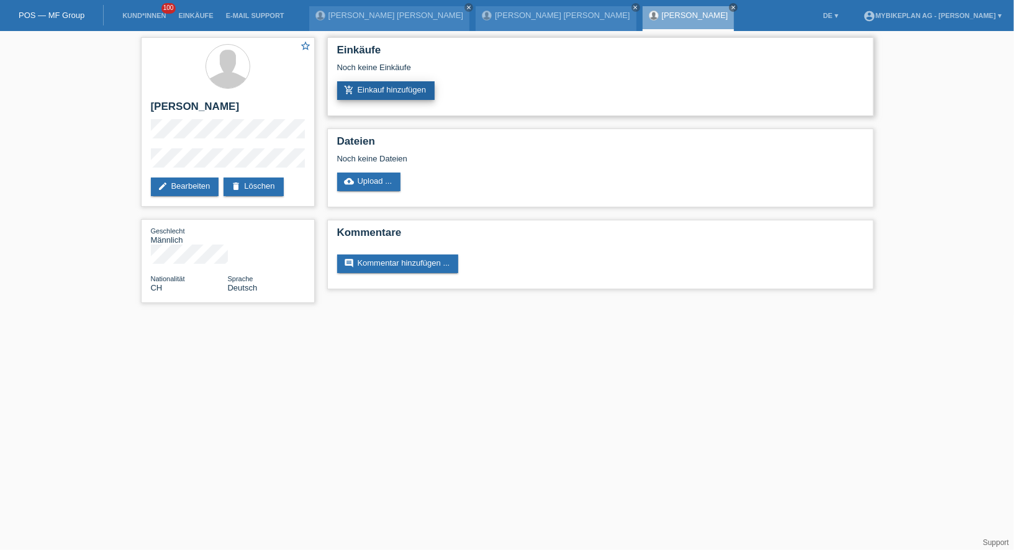
click at [371, 89] on link "add_shopping_cart Einkauf hinzufügen" at bounding box center [386, 90] width 98 height 19
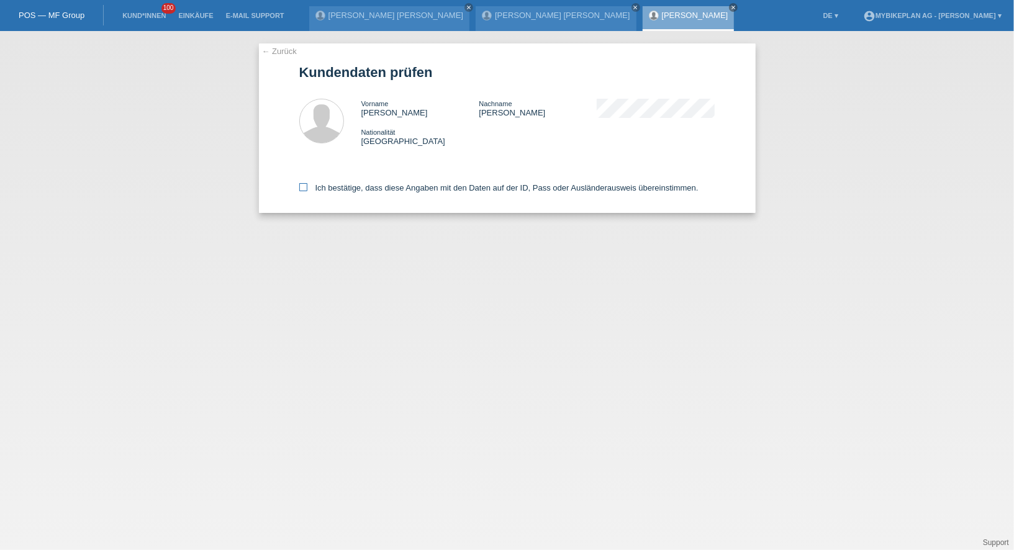
click at [371, 186] on label "Ich bestätige, dass diese Angaben mit den Daten auf der ID, Pass oder Ausländer…" at bounding box center [498, 187] width 399 height 9
click at [307, 186] on input "Ich bestätige, dass diese Angaben mit den Daten auf der ID, Pass oder Ausländer…" at bounding box center [303, 187] width 8 height 8
checkbox input "true"
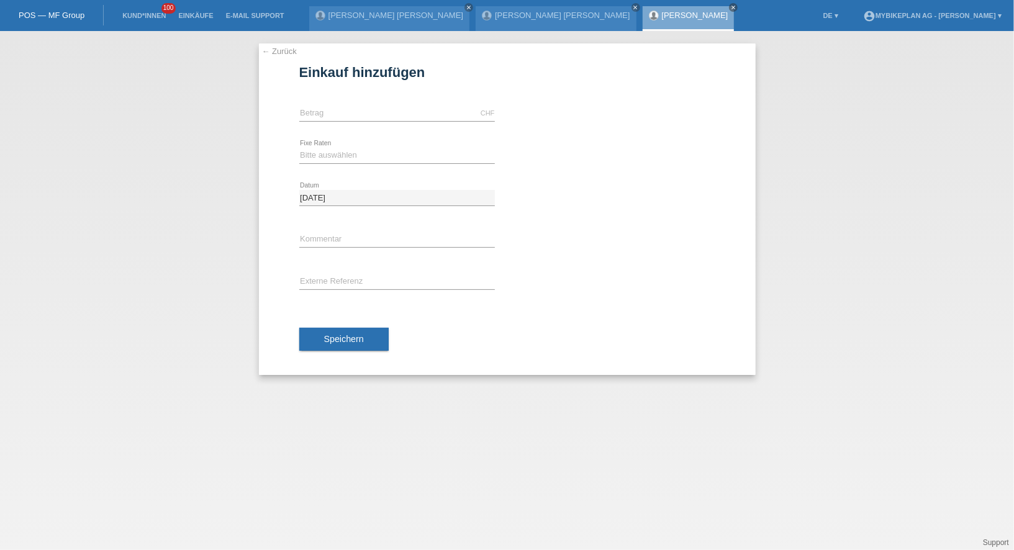
click at [358, 122] on div "CHF error [GEOGRAPHIC_DATA]" at bounding box center [397, 113] width 196 height 42
click at [358, 118] on input "text" at bounding box center [397, 114] width 196 height 16
type input "15000.00"
click at [353, 151] on select "Bitte auswählen 6 Raten 12 Raten 18 Raten 24 Raten 36 Raten 48 Raten" at bounding box center [397, 155] width 196 height 15
select select "488"
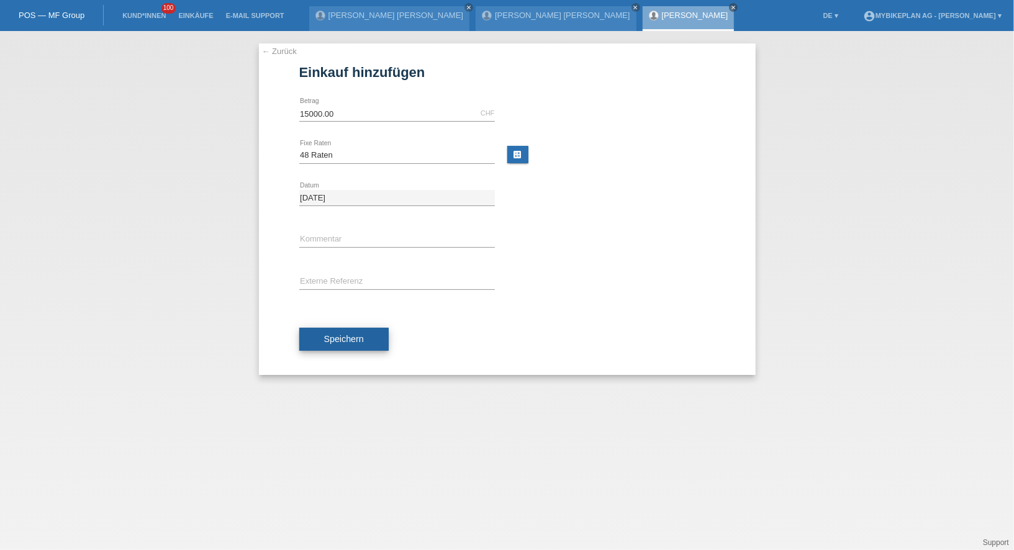
click at [341, 338] on span "Speichern" at bounding box center [344, 339] width 40 height 10
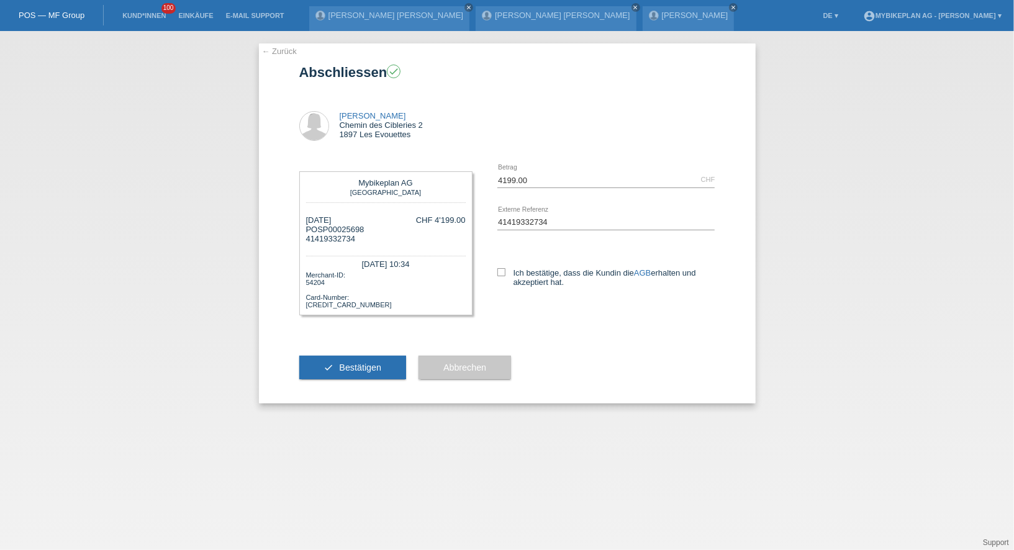
click at [275, 55] on link "← Zurück" at bounding box center [279, 51] width 35 height 9
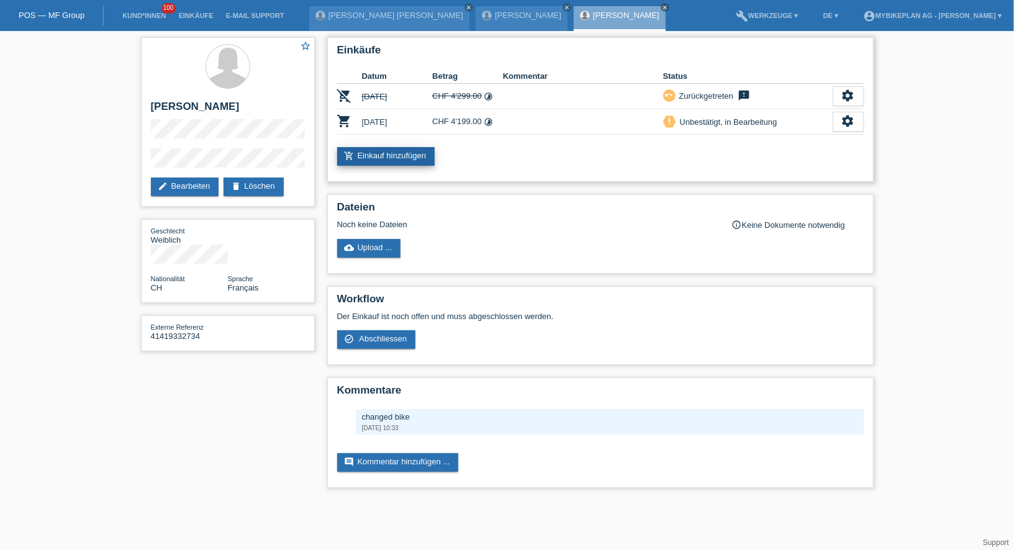
click at [362, 153] on link "add_shopping_cart Einkauf hinzufügen" at bounding box center [386, 156] width 98 height 19
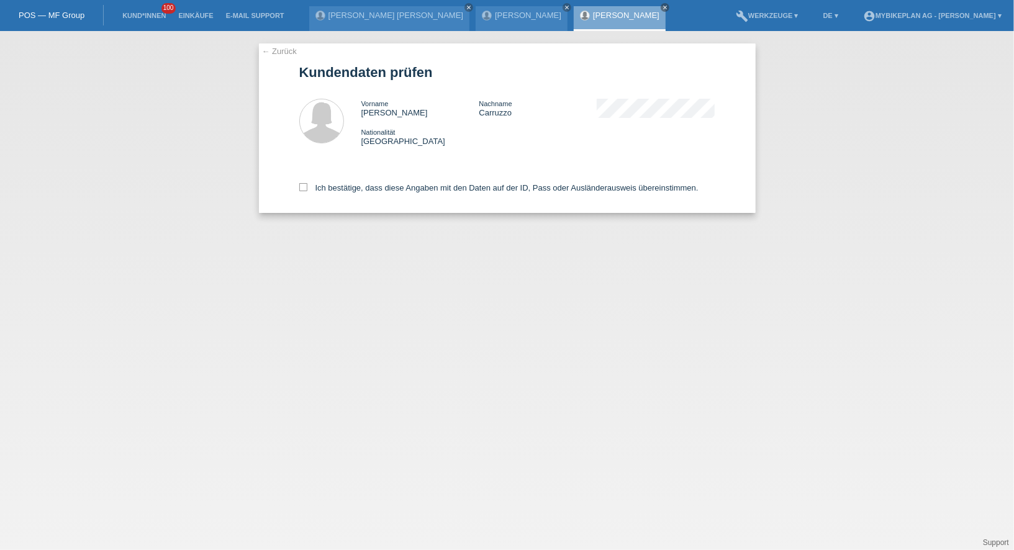
click at [363, 176] on div "Ich bestätige, dass diese Angaben mit den Daten auf der ID, Pass oder Ausländer…" at bounding box center [507, 185] width 416 height 55
click at [363, 191] on label "Ich bestätige, dass diese Angaben mit den Daten auf der ID, Pass oder Ausländer…" at bounding box center [498, 187] width 399 height 9
click at [307, 191] on input "Ich bestätige, dass diese Angaben mit den Daten auf der ID, Pass oder Ausländer…" at bounding box center [303, 187] width 8 height 8
checkbox input "true"
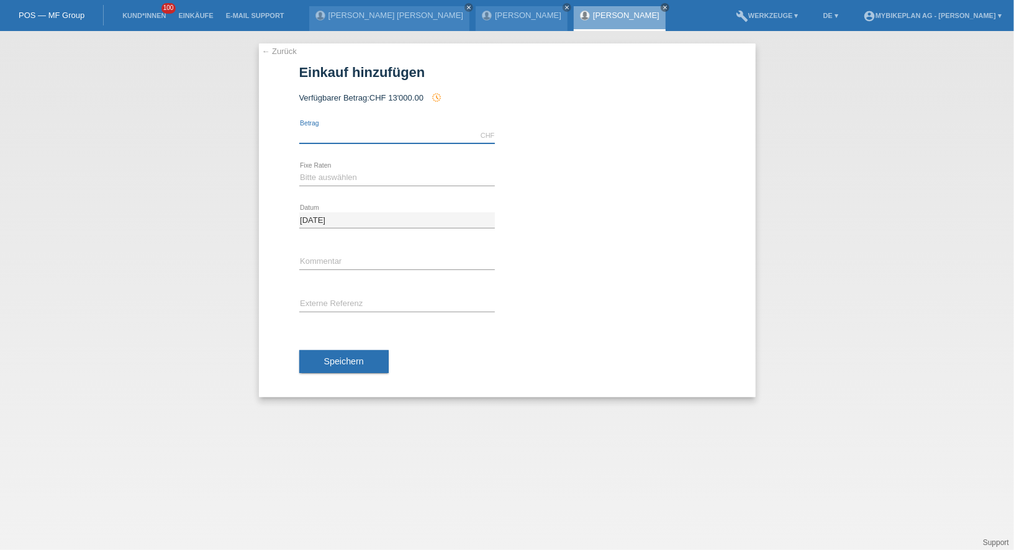
click at [349, 134] on input "text" at bounding box center [397, 136] width 196 height 16
type input "4099.00"
click at [332, 170] on select "Bitte auswählen 6 Raten 12 Raten 18 Raten 24 Raten 36 Raten 48 Raten" at bounding box center [397, 177] width 196 height 15
select select "487"
click at [323, 299] on input "text" at bounding box center [397, 305] width 196 height 16
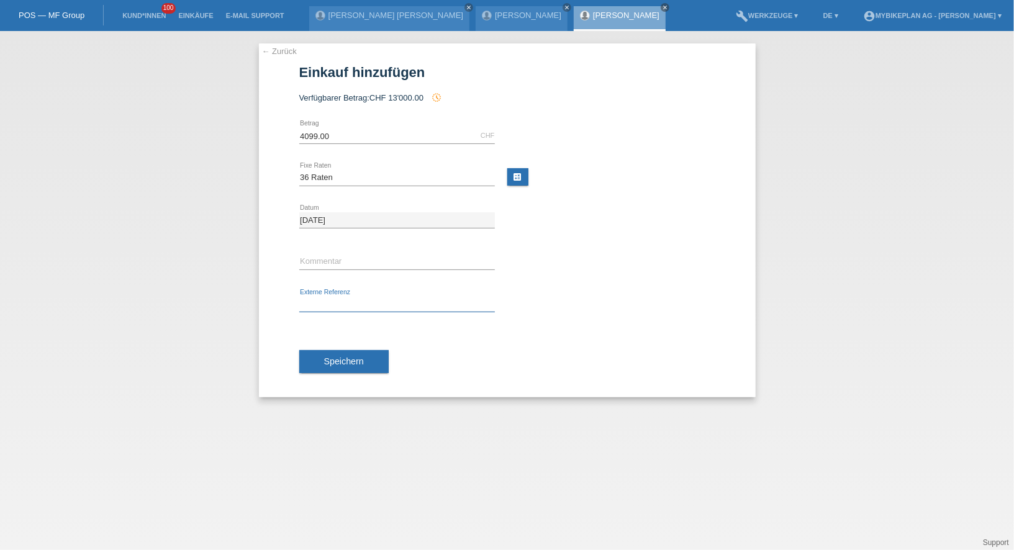
paste input "41419332734"
type input "41419332734"
click at [325, 347] on div "Speichern" at bounding box center [507, 362] width 416 height 72
click at [325, 371] on button "Speichern" at bounding box center [343, 362] width 89 height 24
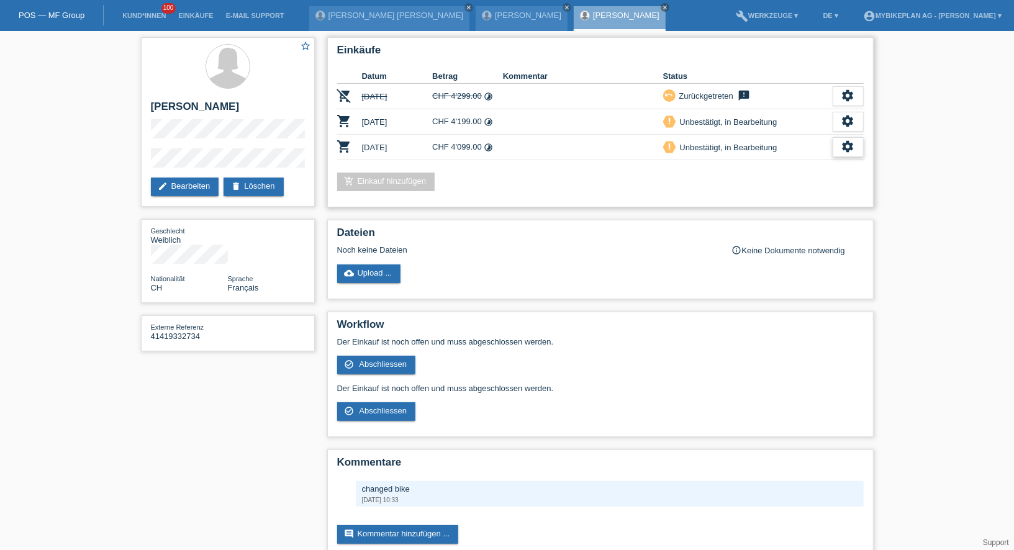
click at [860, 148] on div "settings" at bounding box center [847, 147] width 31 height 20
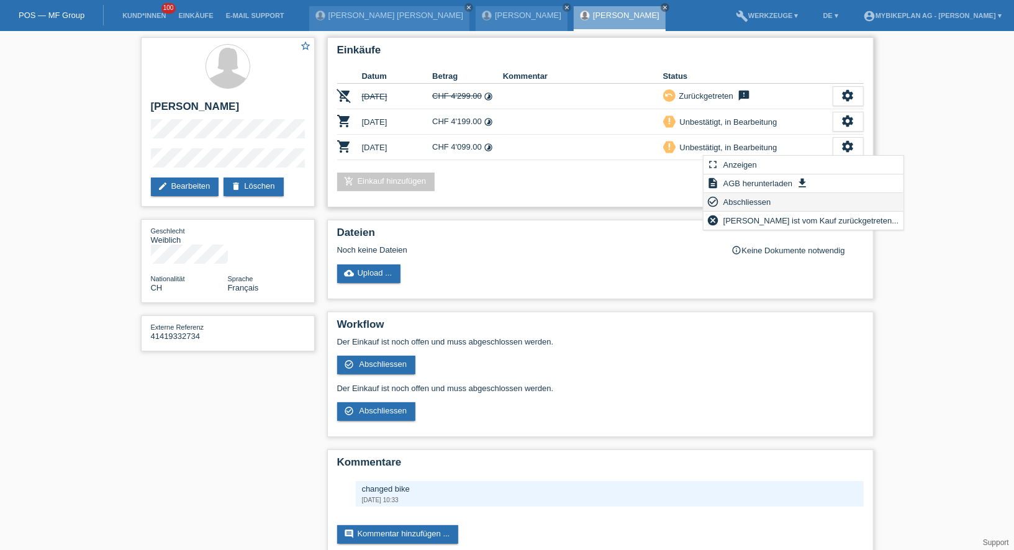
click at [749, 203] on span "Abschliessen" at bounding box center [747, 201] width 52 height 15
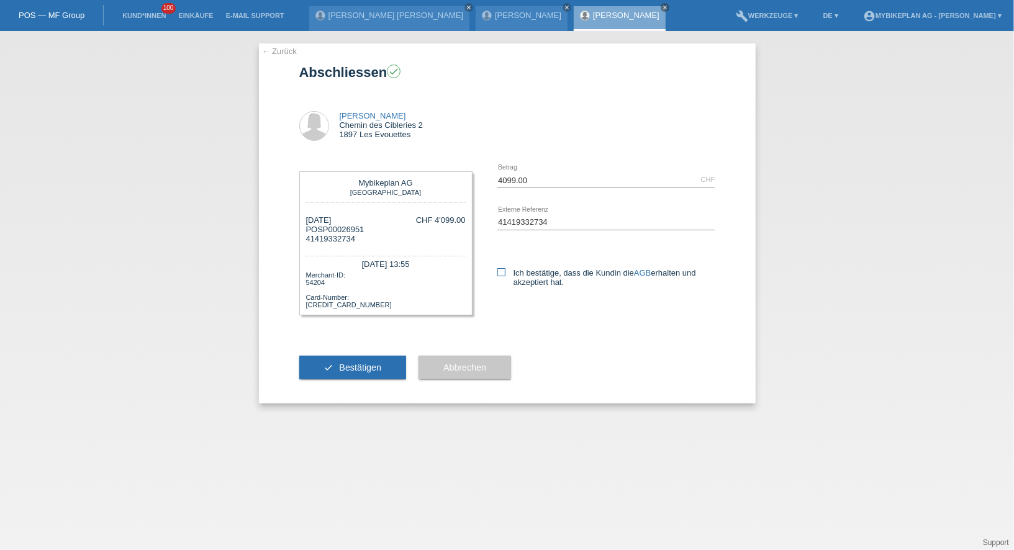
click at [504, 273] on icon at bounding box center [501, 272] width 8 height 8
click at [504, 273] on input "Ich bestätige, dass die Kundin die AGB erhalten und akzeptiert hat." at bounding box center [501, 272] width 8 height 8
checkbox input "true"
click at [358, 379] on button "check Bestätigen" at bounding box center [352, 368] width 107 height 24
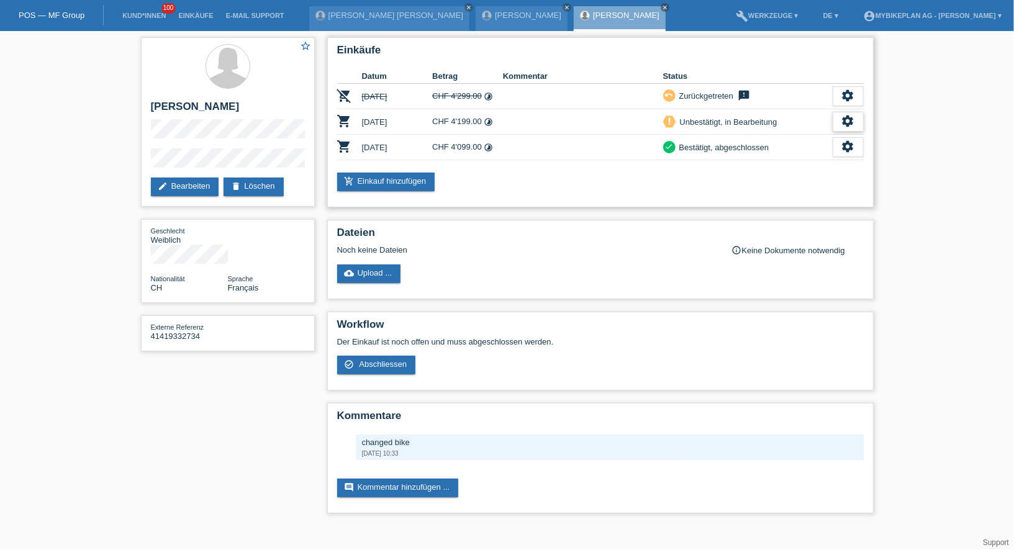
click at [844, 115] on icon "settings" at bounding box center [848, 121] width 14 height 14
click at [782, 192] on span "Kundin ist vom Kauf zurückgetreten..." at bounding box center [810, 195] width 179 height 15
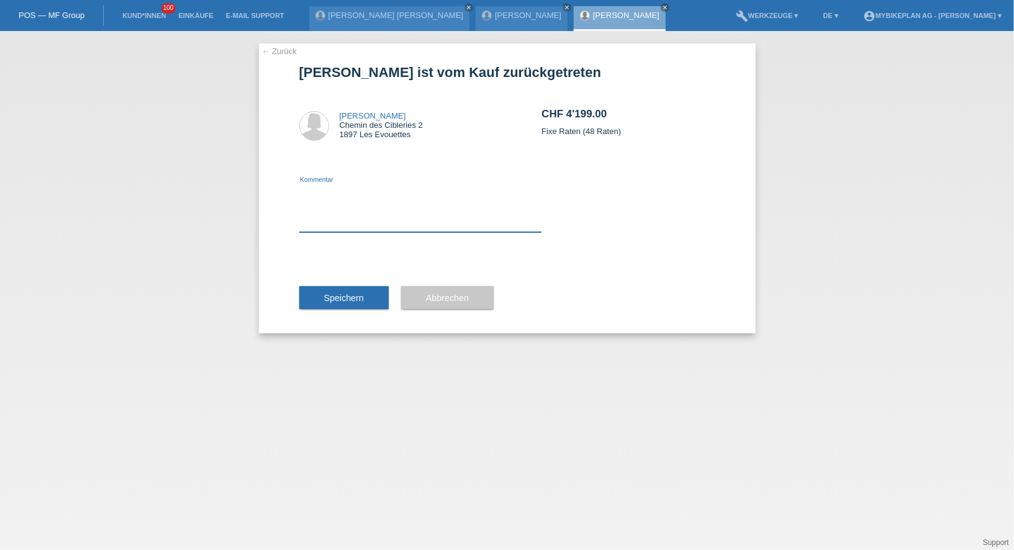
click at [464, 205] on textarea at bounding box center [420, 208] width 243 height 48
type textarea "discunt"
click at [355, 305] on button "Speichern" at bounding box center [343, 298] width 89 height 24
